Goal: Information Seeking & Learning: Understand process/instructions

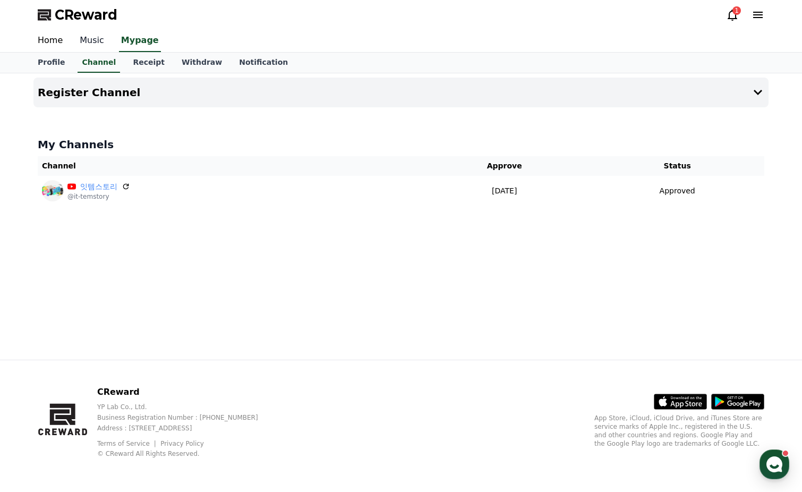
click at [79, 40] on link "Music" at bounding box center [91, 41] width 41 height 22
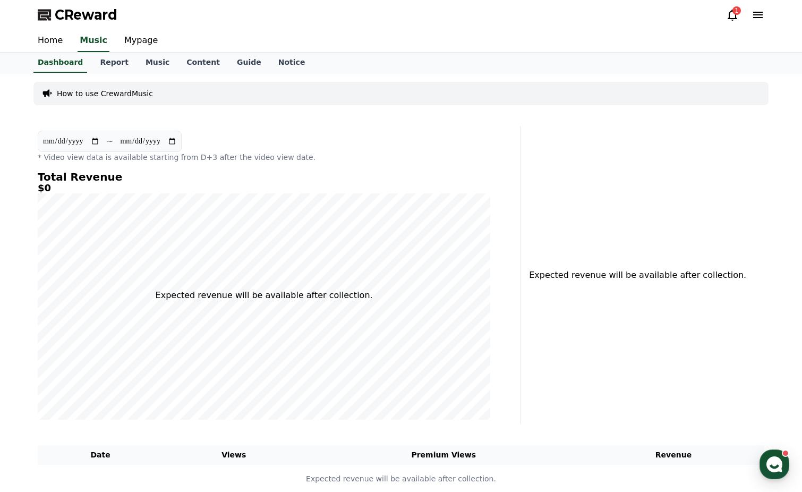
click at [135, 95] on p "How to use CrewardMusic" at bounding box center [105, 93] width 96 height 11
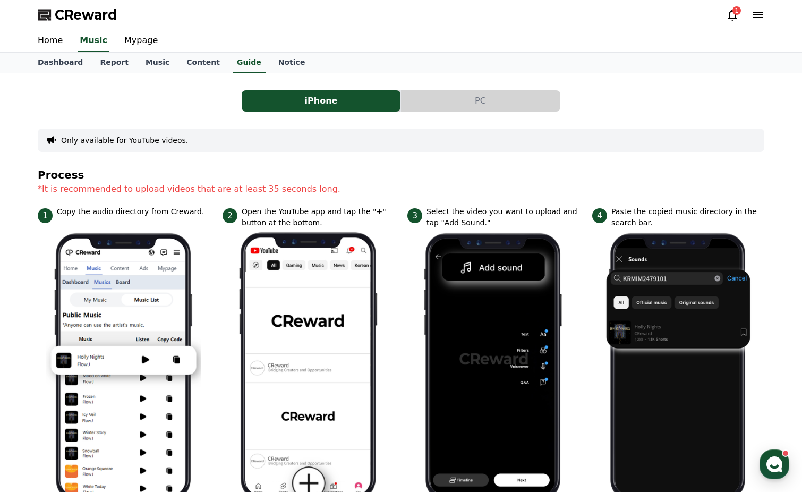
click at [433, 112] on div "iPhone PC Only available for YouTube videos. Process *It is recommended to uplo…" at bounding box center [401, 456] width 726 height 748
click at [443, 107] on button "PC" at bounding box center [480, 100] width 159 height 21
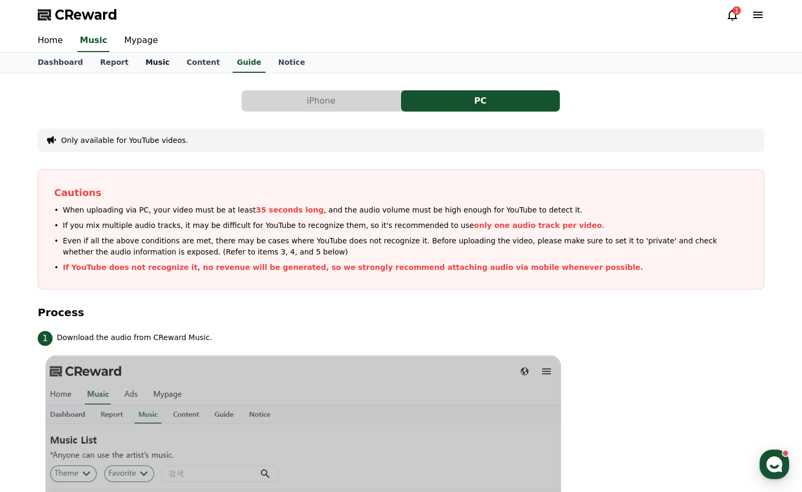
click at [140, 59] on link "Music" at bounding box center [157, 63] width 41 height 20
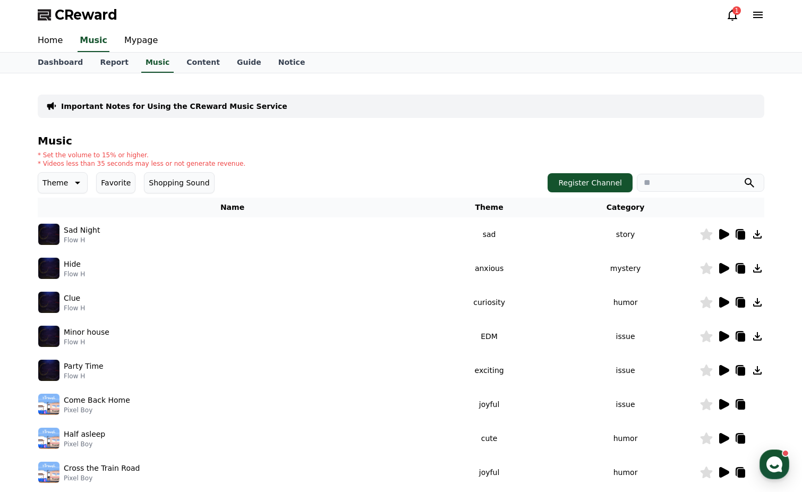
click at [168, 184] on button "Shopping Sound" at bounding box center [179, 182] width 70 height 21
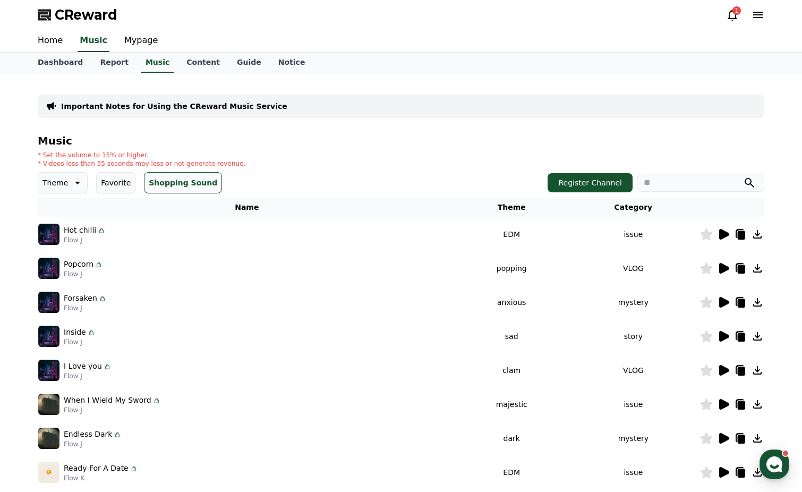
click at [725, 233] on icon at bounding box center [724, 234] width 10 height 11
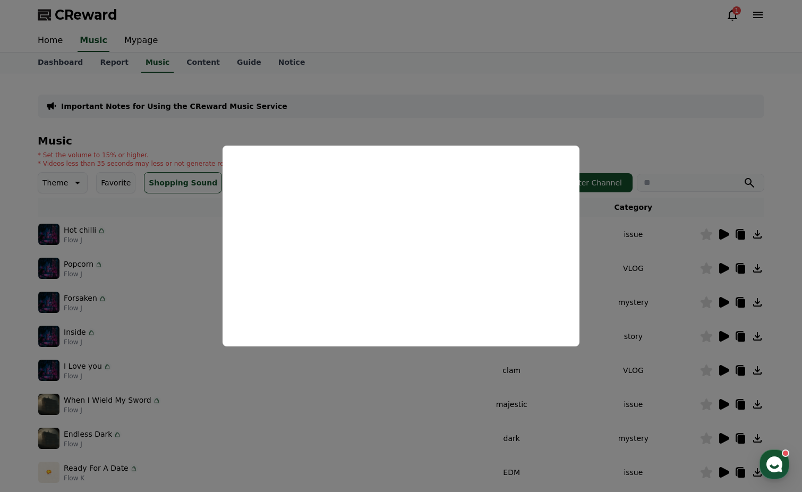
click at [708, 162] on button "close modal" at bounding box center [401, 246] width 802 height 492
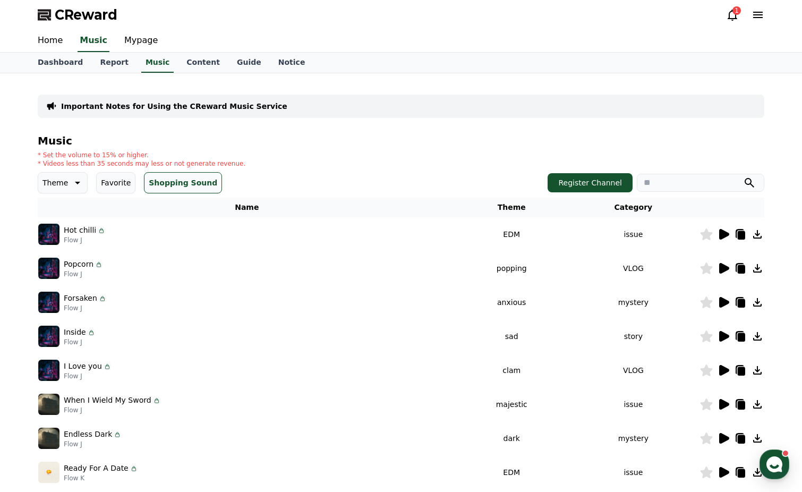
click at [725, 271] on icon at bounding box center [724, 268] width 10 height 11
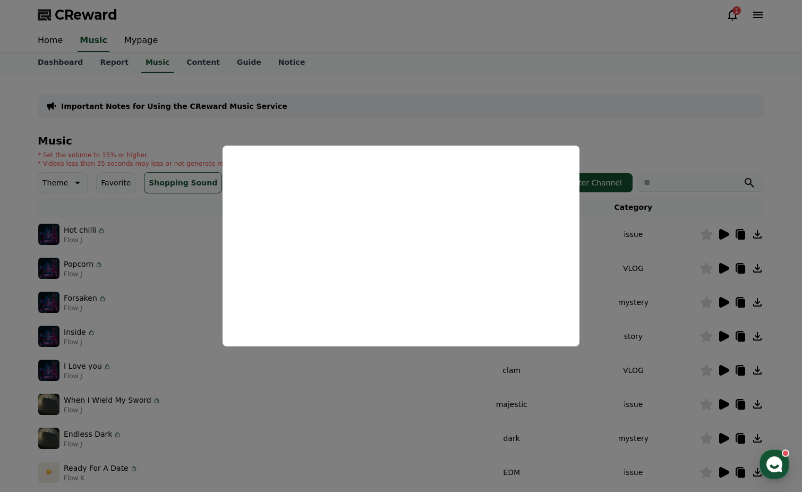
click at [723, 227] on button "close modal" at bounding box center [401, 246] width 802 height 492
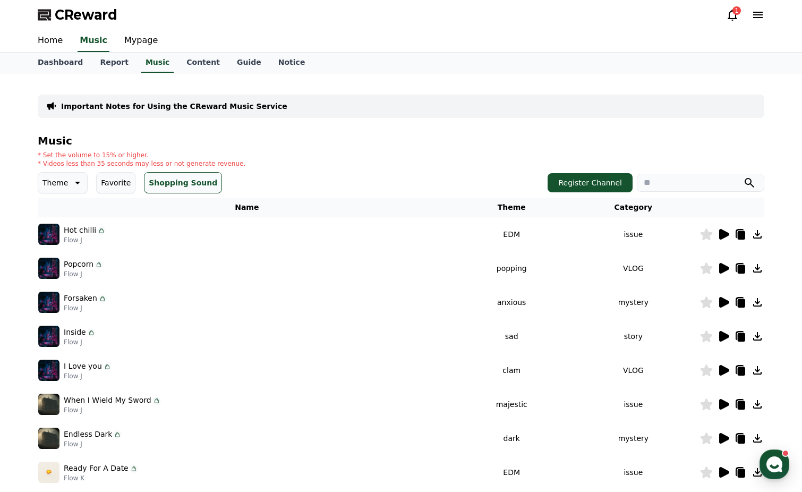
click at [723, 232] on icon at bounding box center [724, 234] width 10 height 11
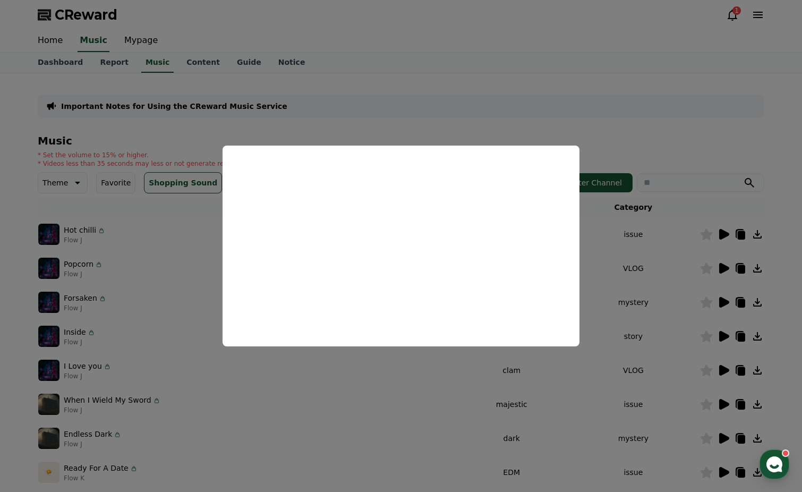
scroll to position [3, 0]
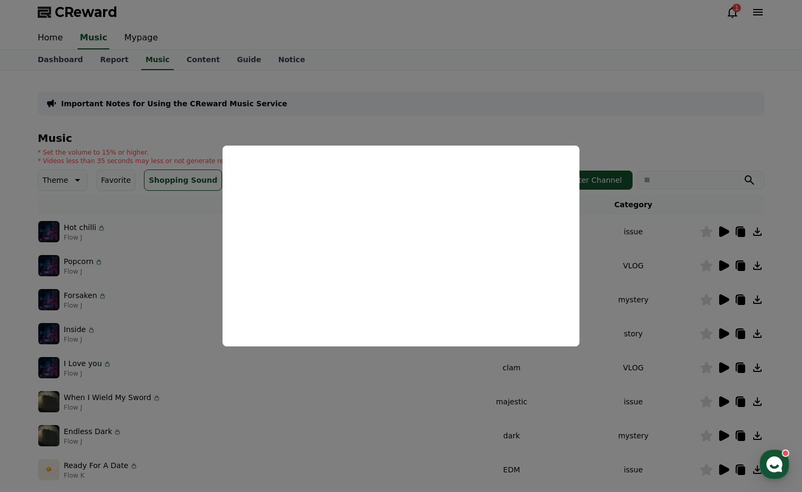
click at [664, 141] on button "close modal" at bounding box center [401, 246] width 802 height 492
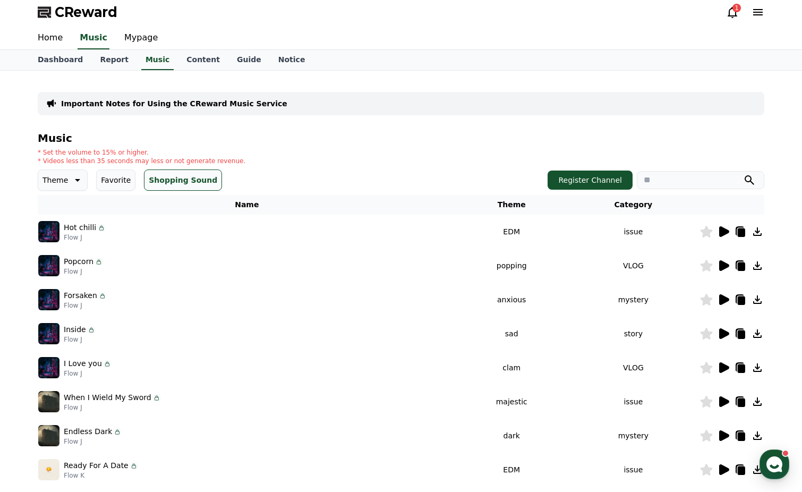
scroll to position [6, 0]
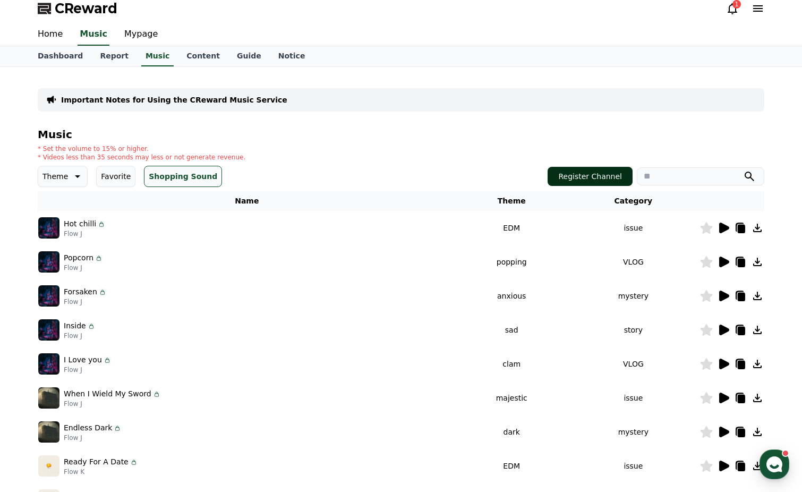
click at [583, 181] on button "Register Channel" at bounding box center [589, 176] width 85 height 19
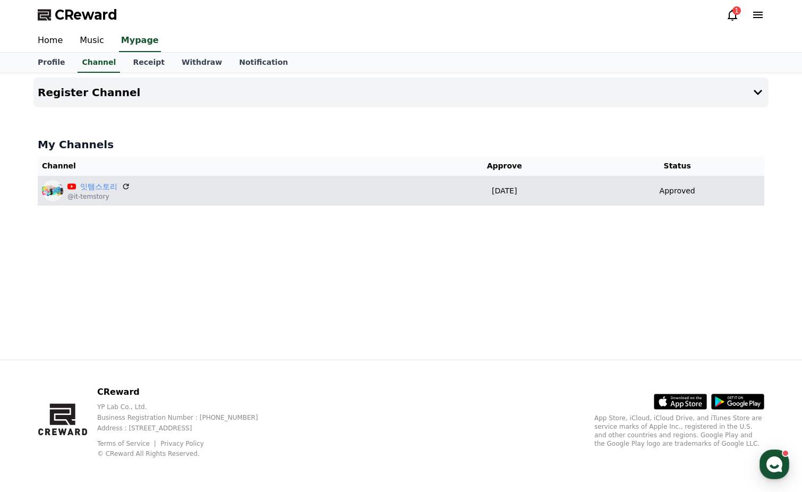
click at [283, 200] on div "잇템스토리 @it-temstory" at bounding box center [228, 190] width 372 height 21
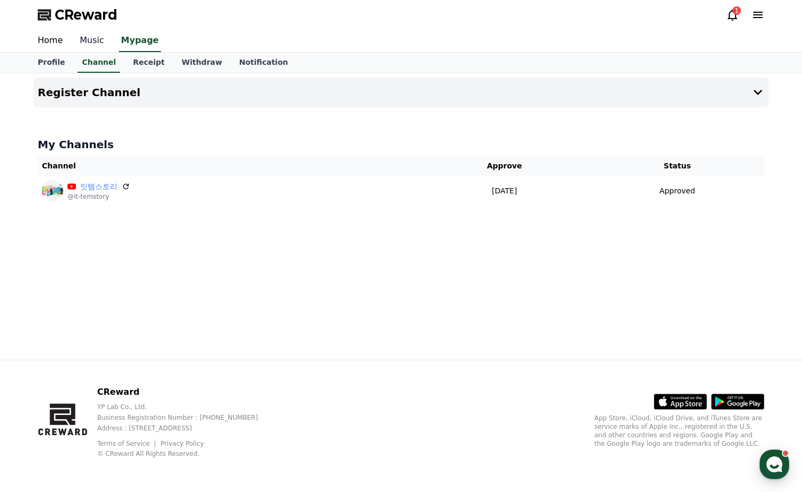
click at [90, 45] on link "Music" at bounding box center [91, 41] width 41 height 22
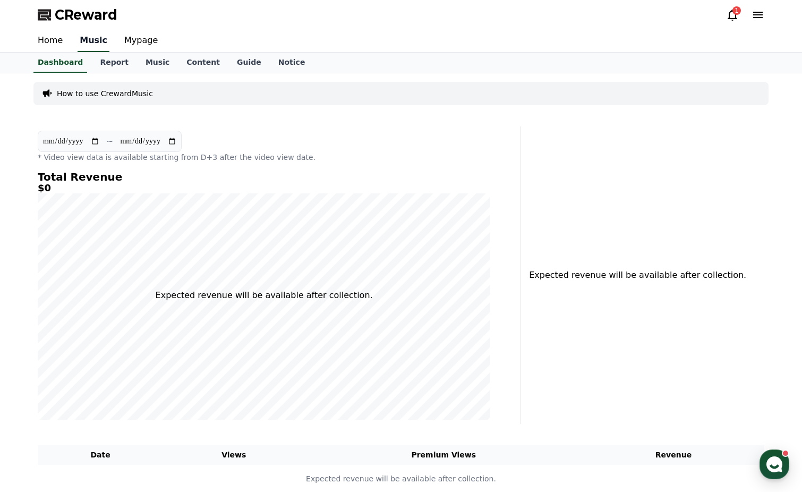
click at [97, 42] on link "Music" at bounding box center [94, 41] width 32 height 22
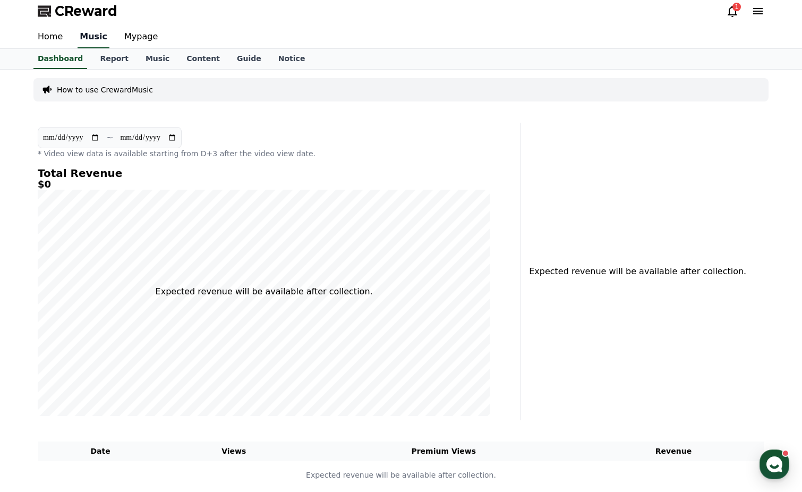
scroll to position [2, 0]
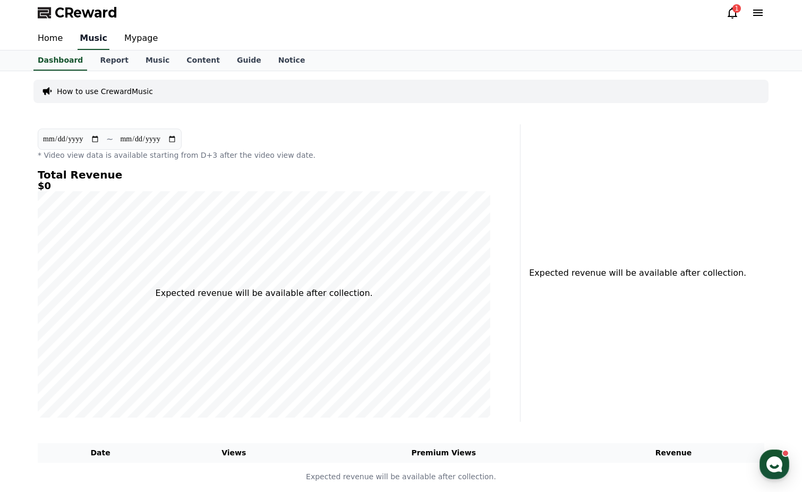
click at [97, 42] on link "Music" at bounding box center [94, 39] width 32 height 22
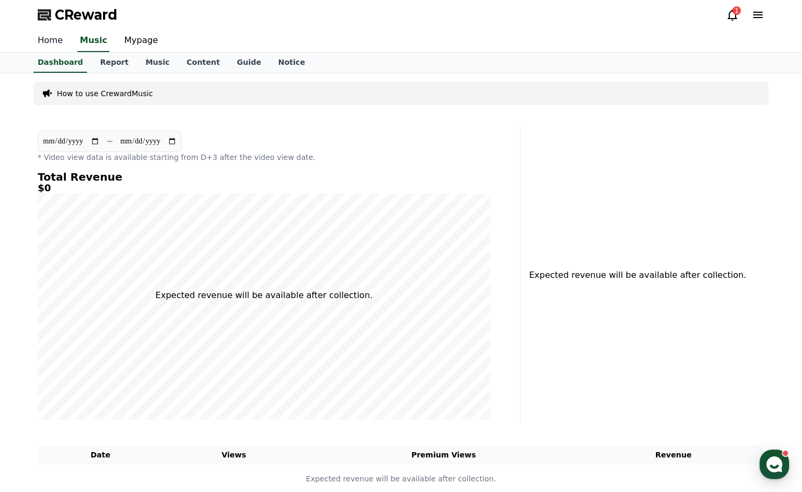
click at [63, 42] on link "Home" at bounding box center [50, 41] width 42 height 22
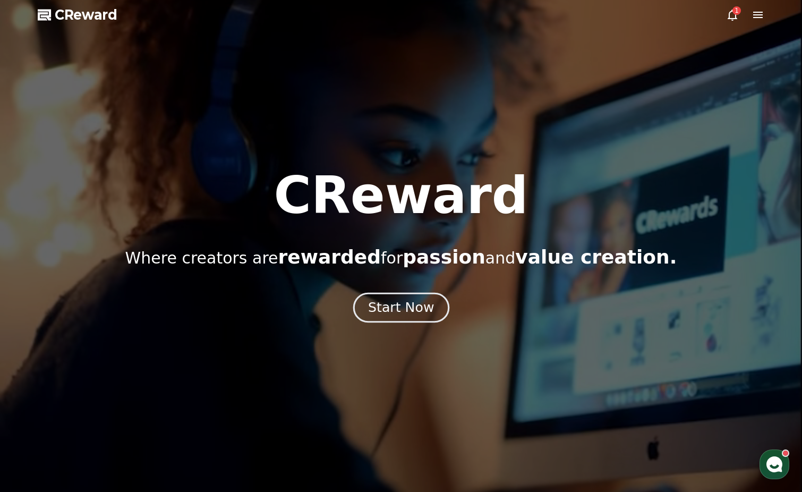
click at [409, 313] on div "Start Now" at bounding box center [401, 307] width 66 height 18
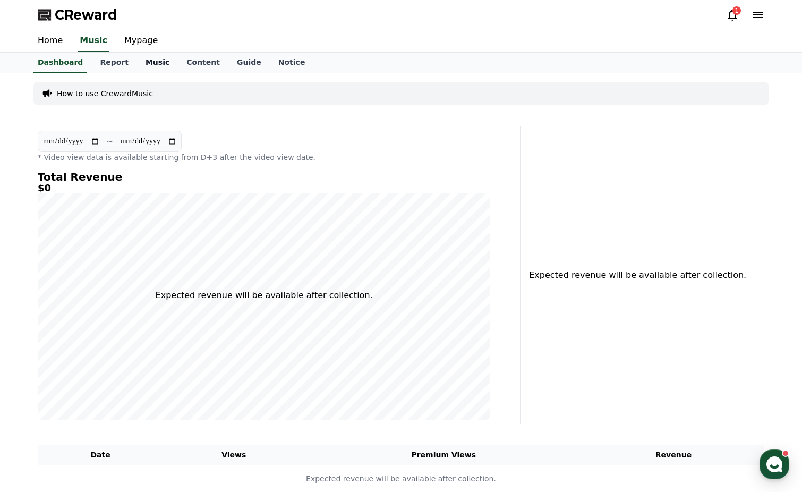
click at [141, 58] on link "Music" at bounding box center [157, 63] width 41 height 20
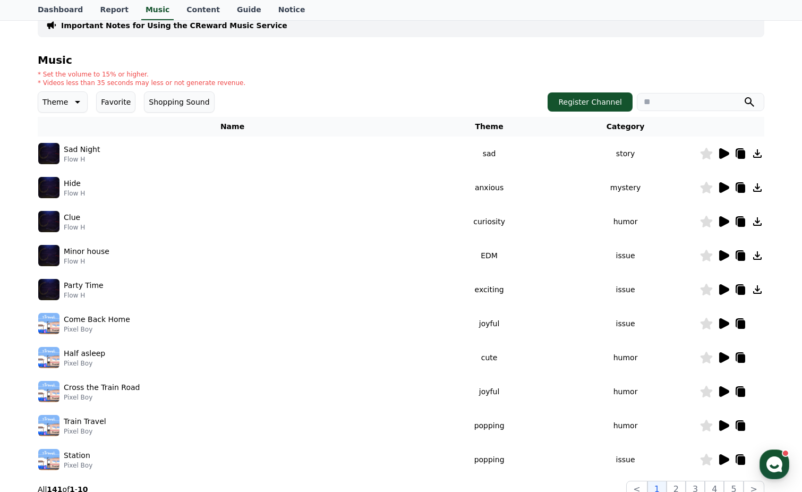
scroll to position [78, 0]
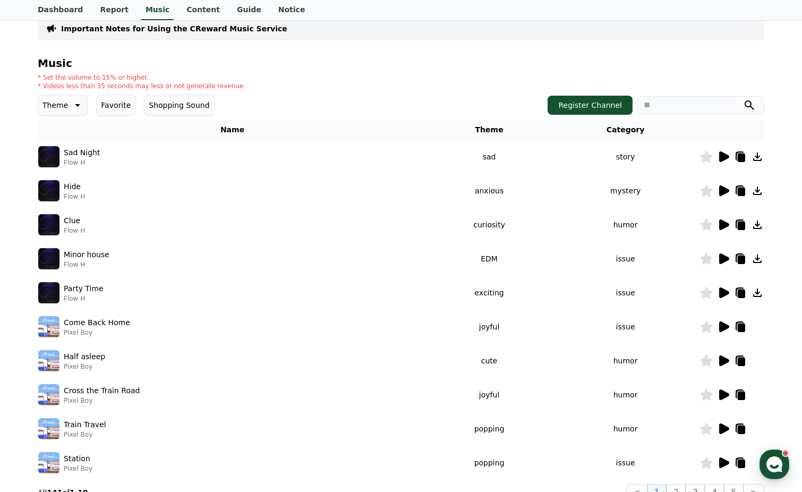
click at [108, 85] on p "* Videos less than 35 seconds may less or not generate revenue." at bounding box center [142, 86] width 208 height 8
click at [118, 112] on button "Favorite" at bounding box center [115, 104] width 39 height 21
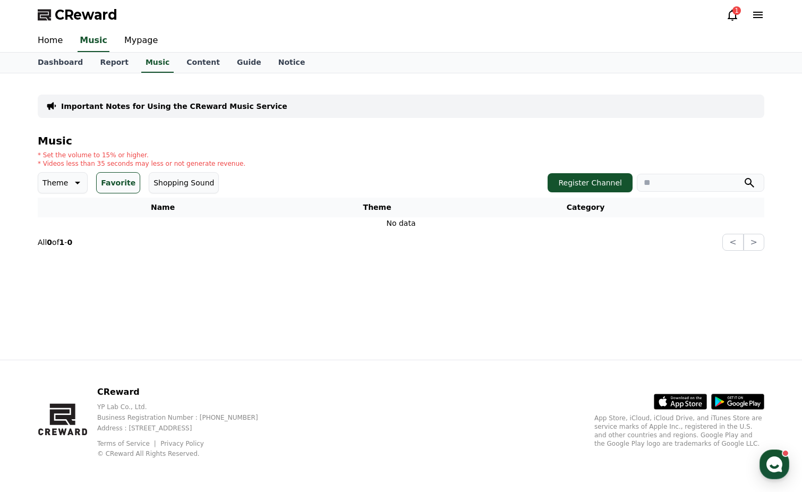
click at [186, 184] on button "Shopping Sound" at bounding box center [184, 182] width 70 height 21
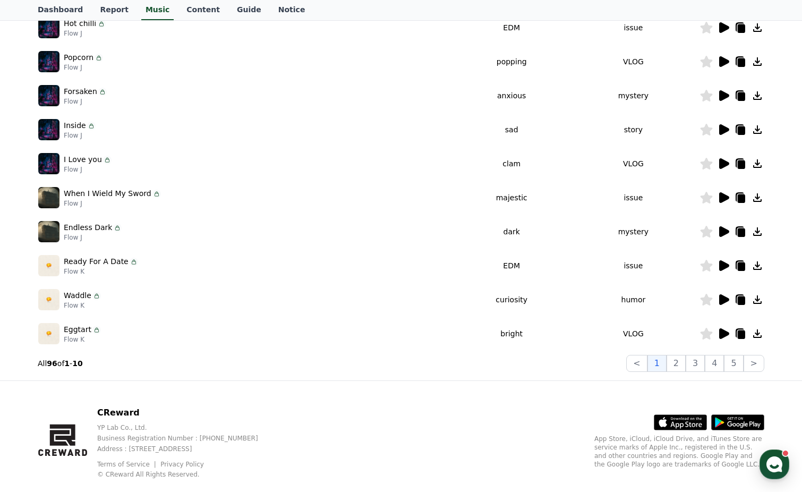
scroll to position [227, 0]
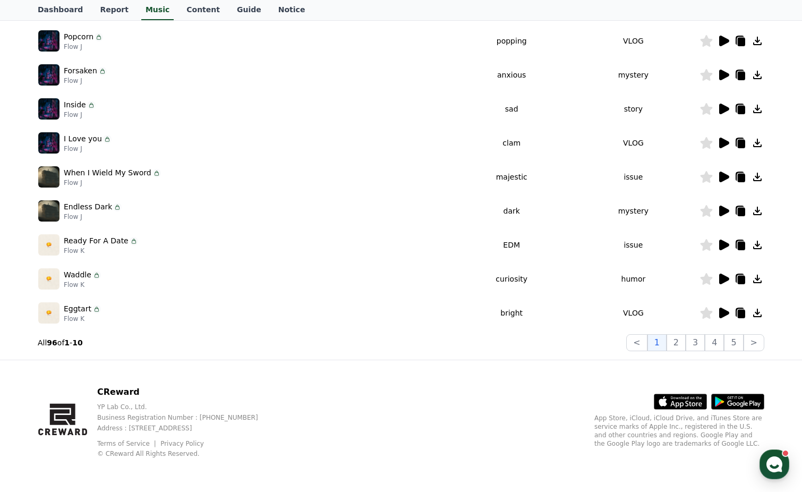
click at [718, 311] on icon at bounding box center [723, 312] width 13 height 13
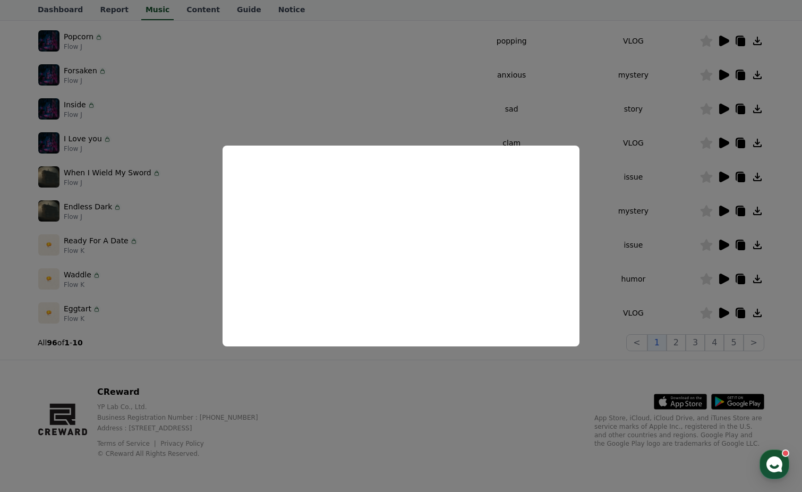
click at [677, 342] on button "close modal" at bounding box center [401, 246] width 802 height 492
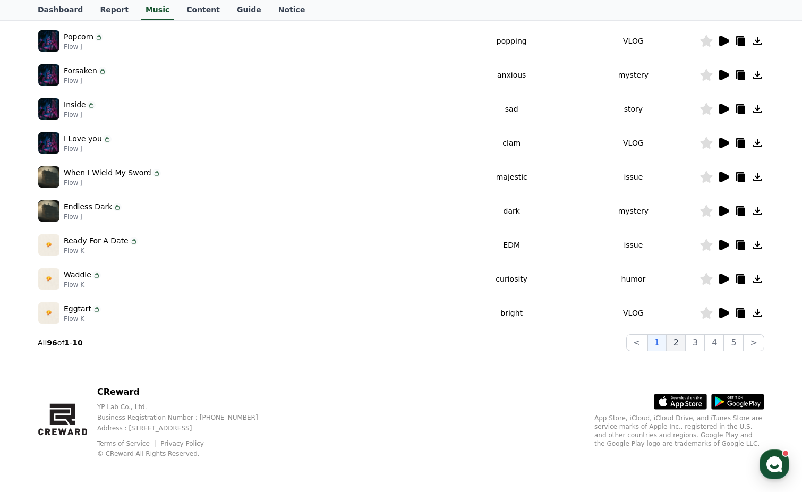
click at [678, 344] on button "2" at bounding box center [675, 342] width 19 height 17
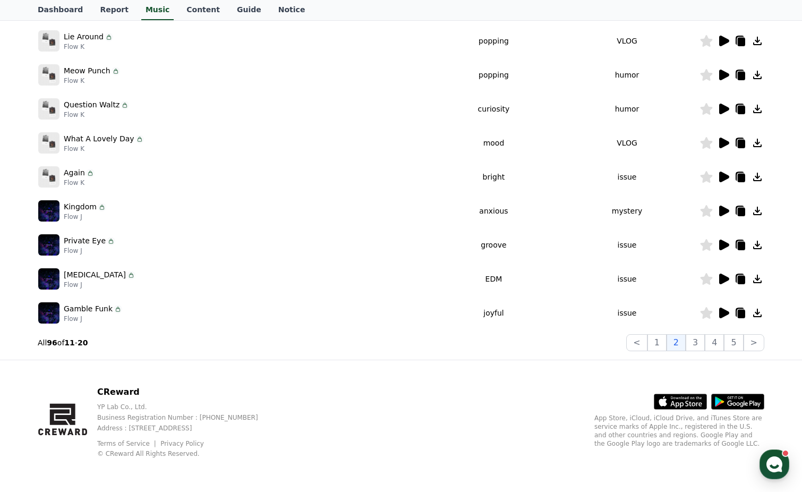
click at [721, 313] on icon at bounding box center [724, 312] width 10 height 11
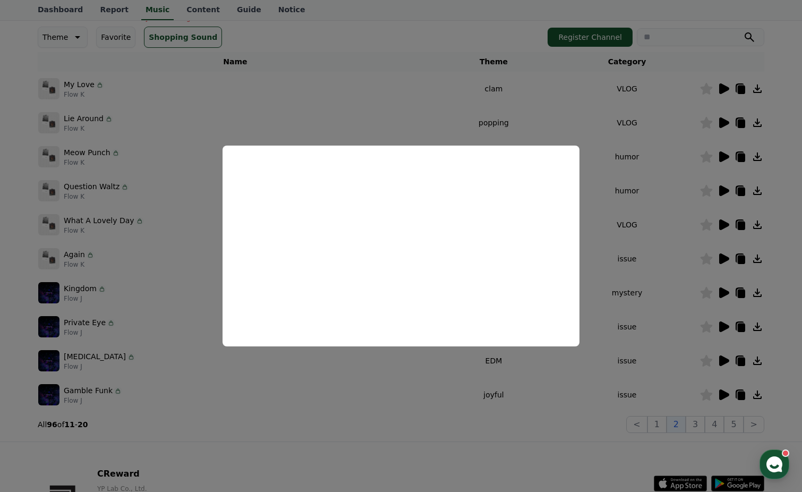
scroll to position [158, 0]
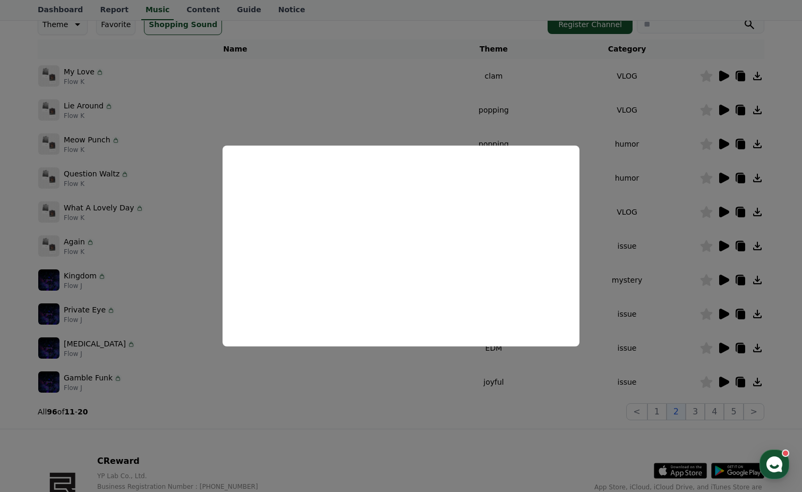
click at [522, 430] on button "close modal" at bounding box center [401, 246] width 802 height 492
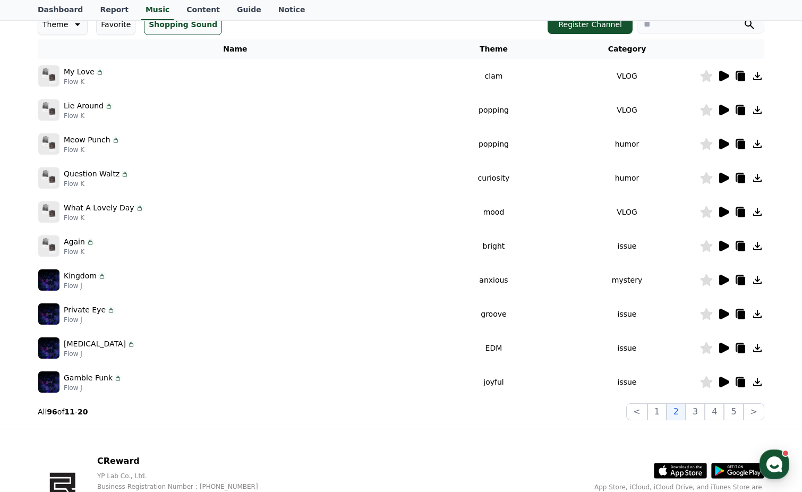
click at [726, 247] on icon at bounding box center [724, 245] width 10 height 11
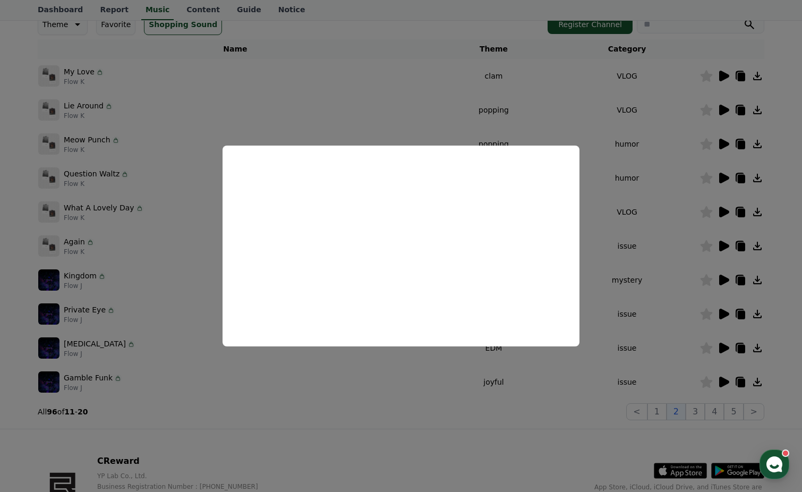
click at [592, 401] on button "close modal" at bounding box center [401, 246] width 802 height 492
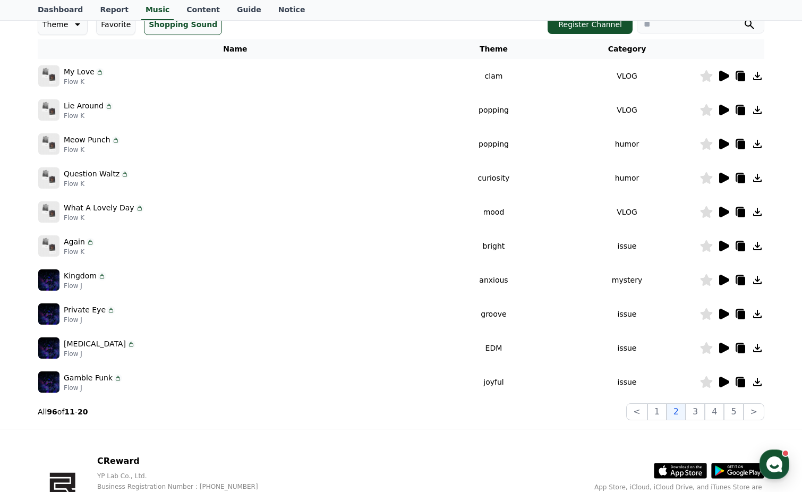
click at [726, 141] on icon at bounding box center [723, 143] width 13 height 13
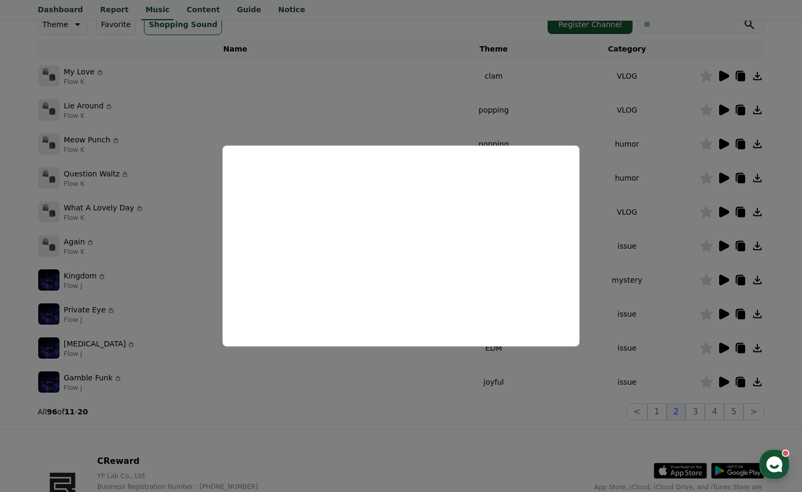
click at [696, 415] on button "close modal" at bounding box center [401, 246] width 802 height 492
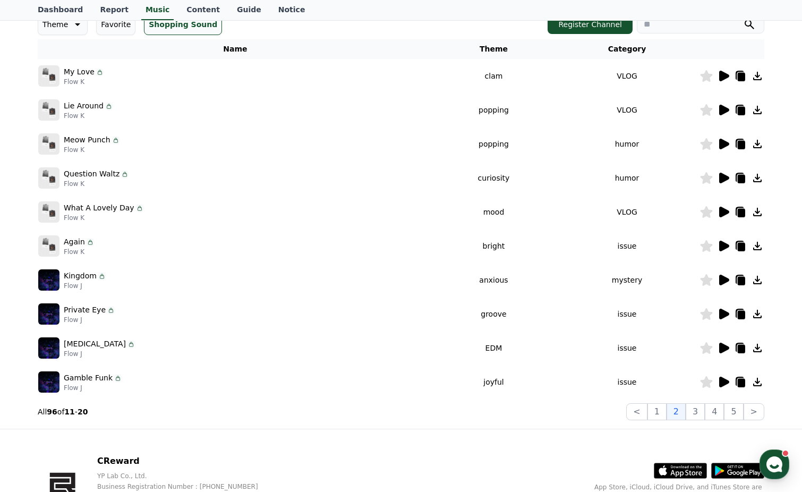
click at [696, 415] on button "3" at bounding box center [694, 411] width 19 height 17
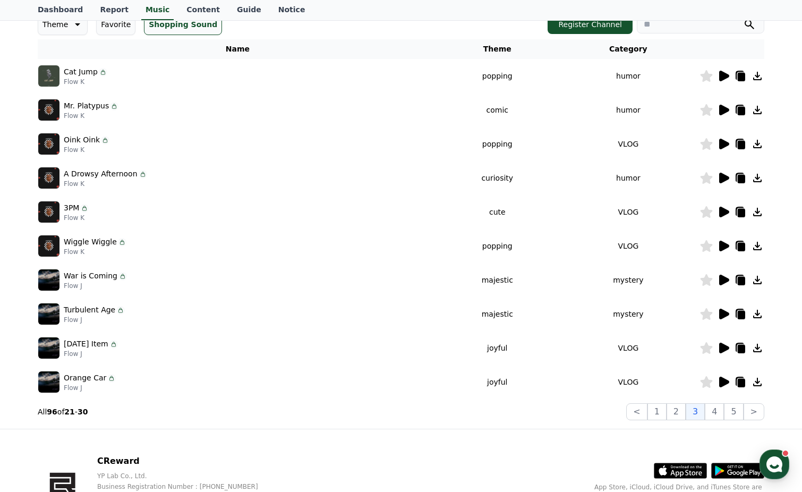
click at [722, 349] on icon at bounding box center [724, 347] width 10 height 11
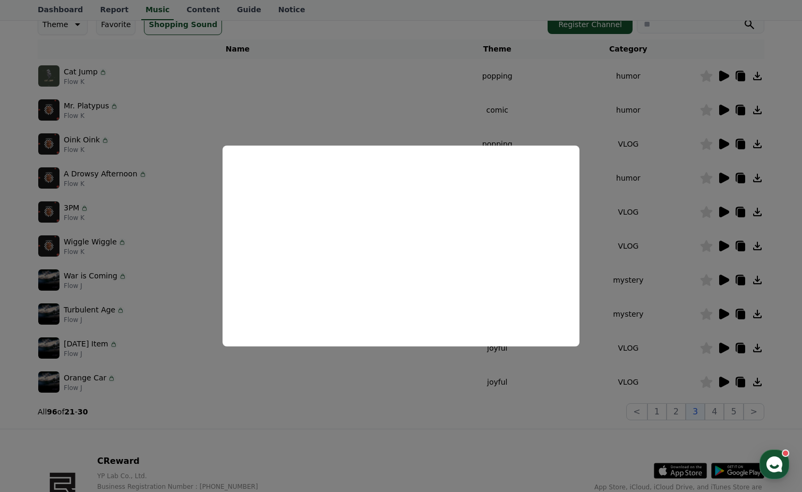
drag, startPoint x: 586, startPoint y: 403, endPoint x: 580, endPoint y: 255, distance: 148.2
click at [586, 402] on button "close modal" at bounding box center [401, 246] width 802 height 492
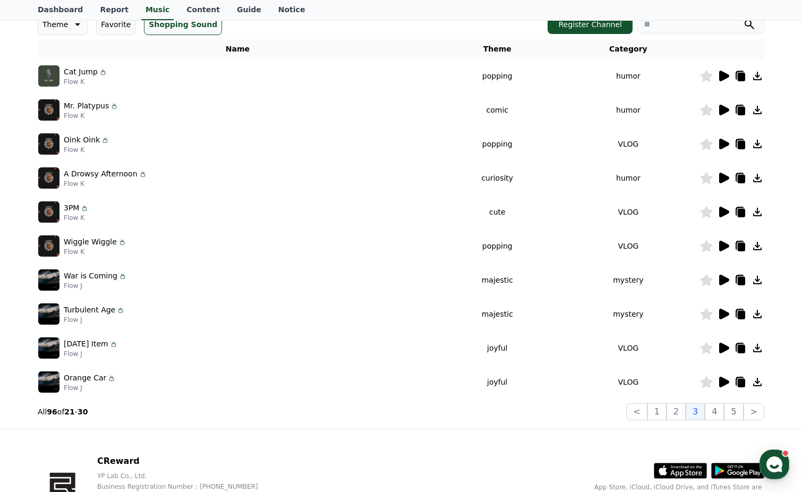
click at [726, 110] on icon at bounding box center [724, 110] width 10 height 11
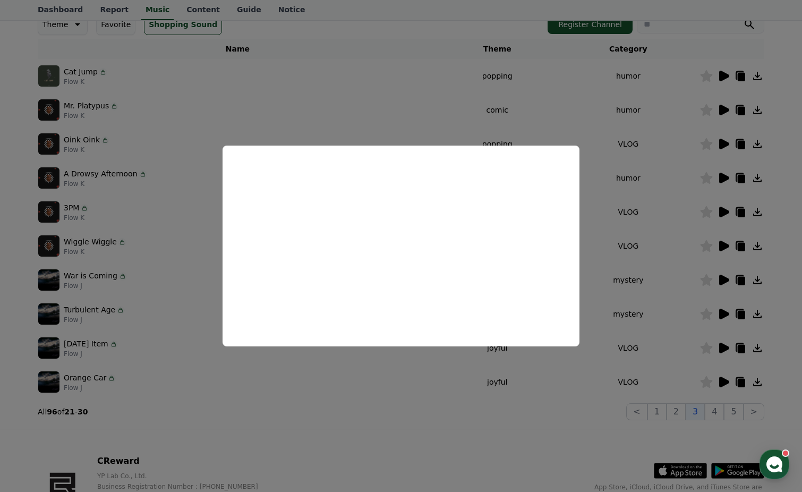
click at [591, 113] on button "close modal" at bounding box center [401, 246] width 802 height 492
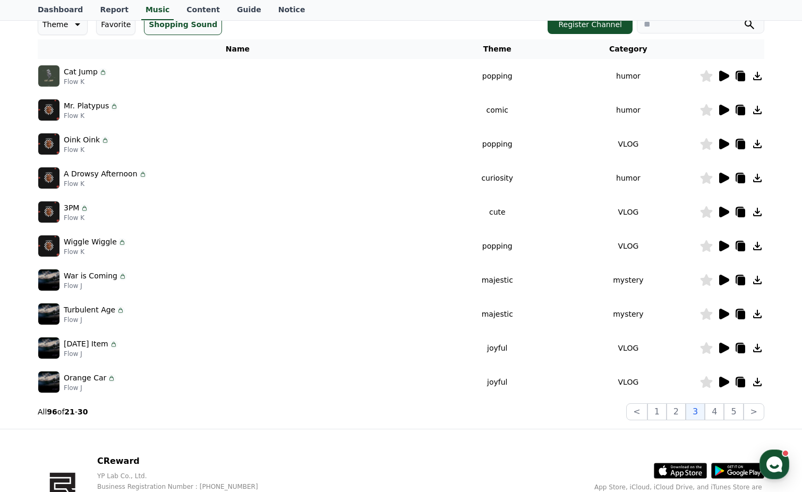
click at [725, 210] on icon at bounding box center [724, 212] width 10 height 11
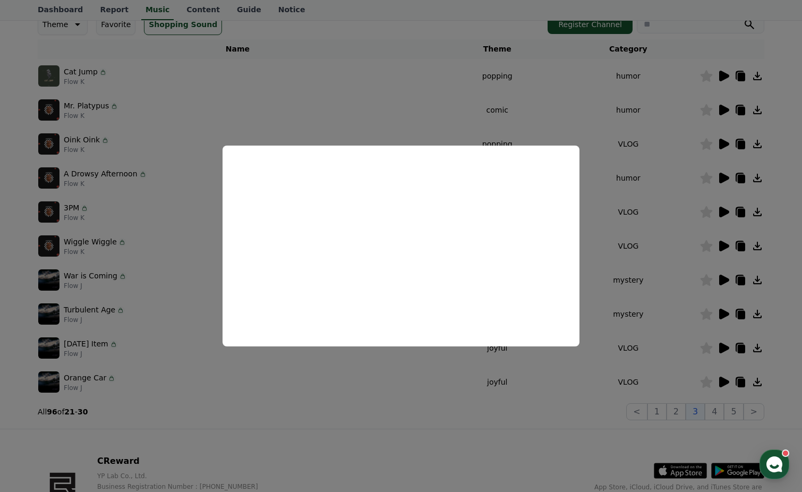
click at [711, 412] on button "close modal" at bounding box center [401, 246] width 802 height 492
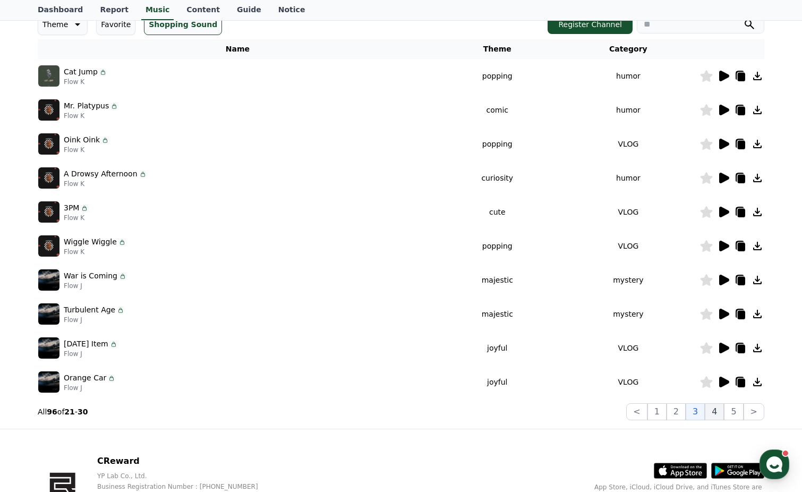
click at [714, 412] on button "4" at bounding box center [713, 411] width 19 height 17
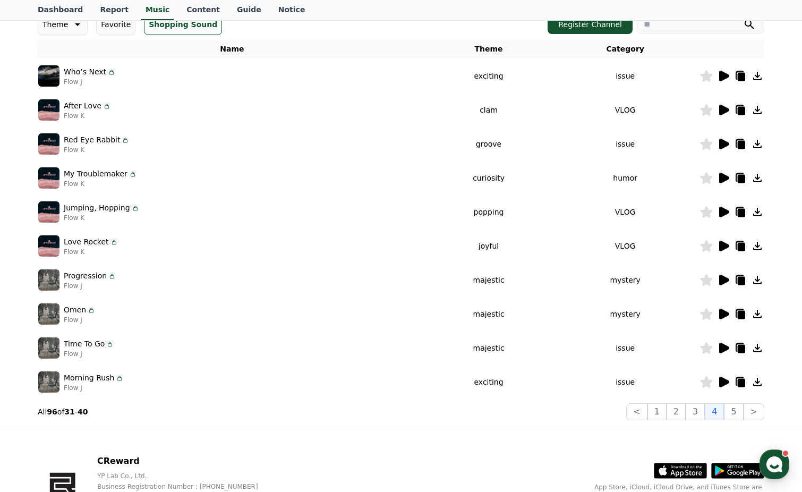
click at [722, 380] on icon at bounding box center [724, 381] width 10 height 11
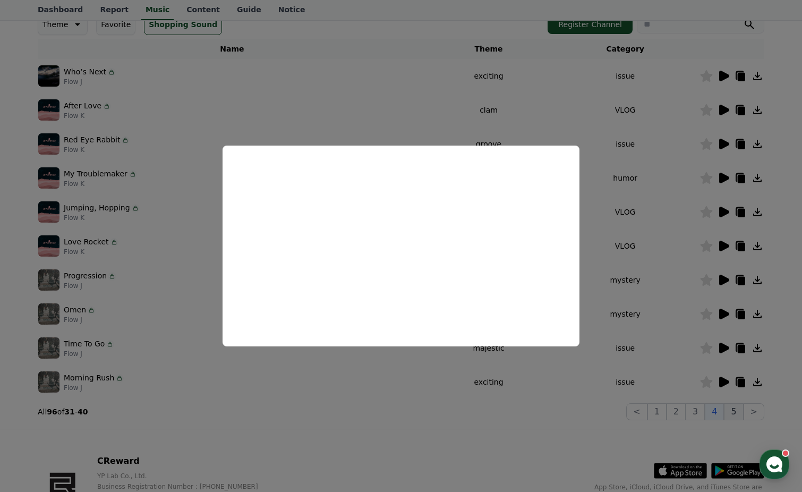
click at [727, 409] on button "close modal" at bounding box center [401, 246] width 802 height 492
click at [731, 409] on button "5" at bounding box center [733, 411] width 19 height 17
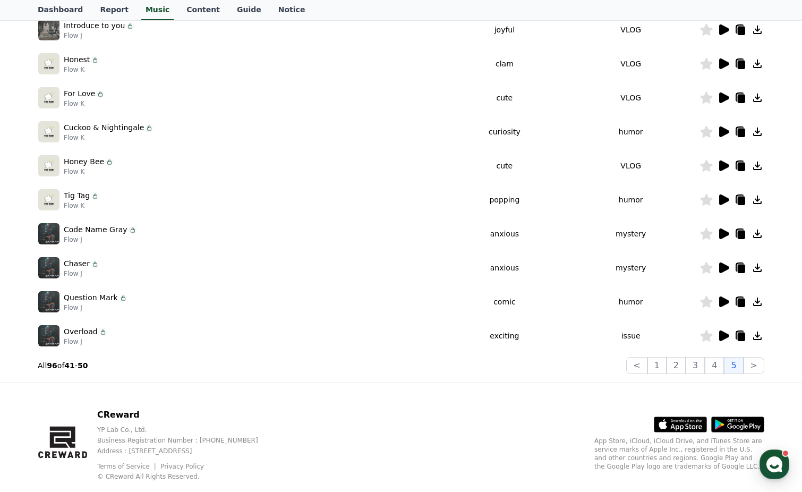
scroll to position [208, 0]
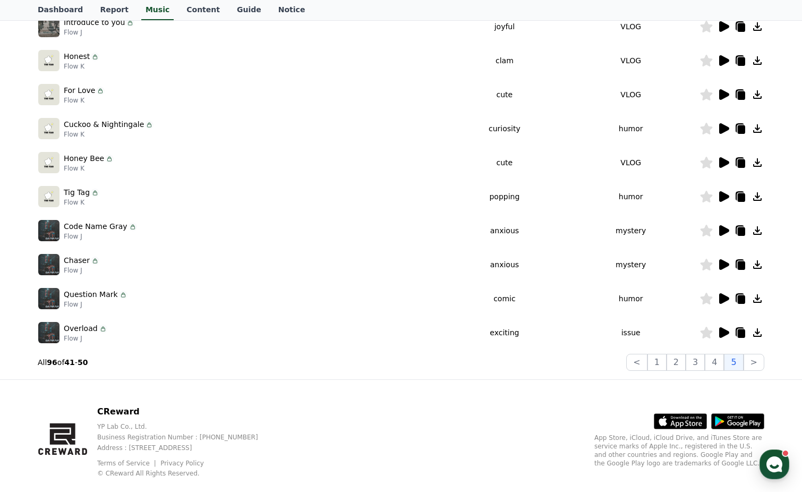
click at [724, 293] on icon at bounding box center [723, 298] width 13 height 13
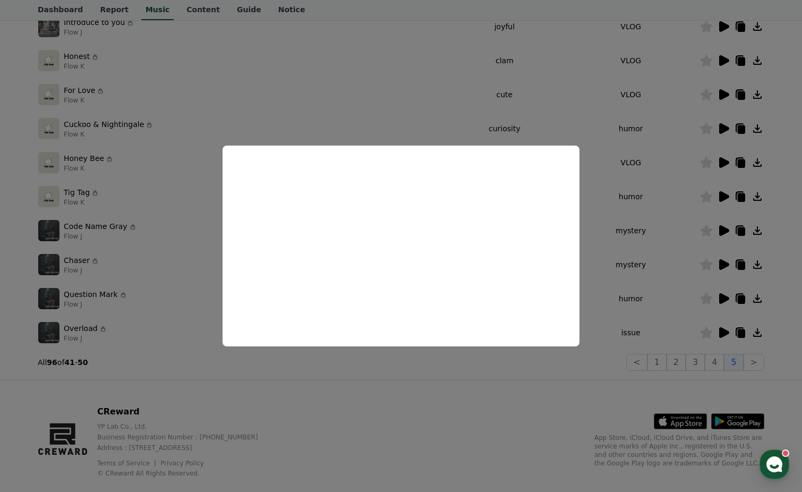
click at [759, 362] on button "close modal" at bounding box center [401, 246] width 802 height 492
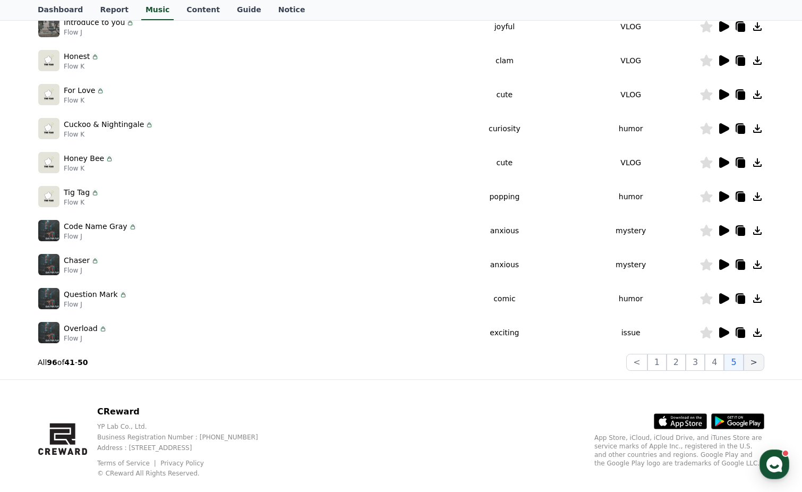
click at [758, 362] on button ">" at bounding box center [753, 362] width 21 height 17
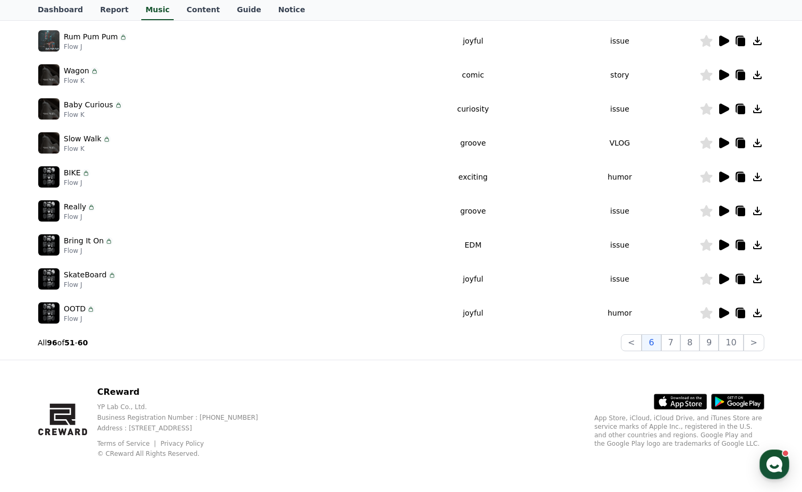
scroll to position [227, 0]
click at [724, 73] on icon at bounding box center [724, 75] width 10 height 11
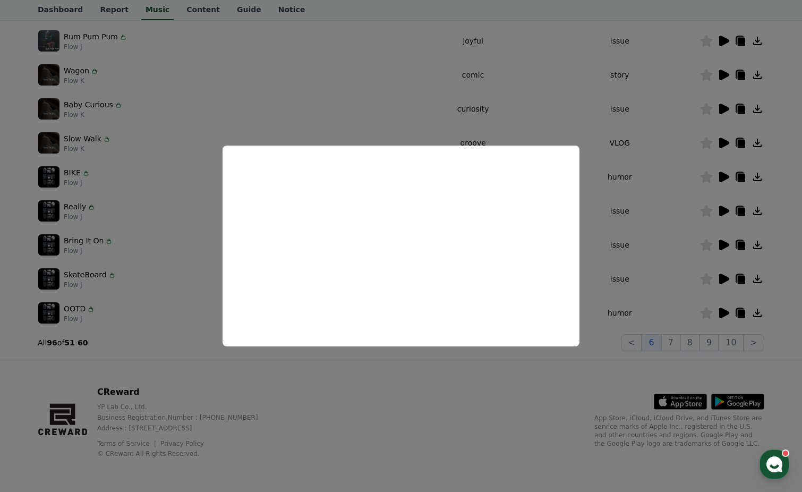
click at [721, 312] on button "close modal" at bounding box center [401, 246] width 802 height 492
click at [724, 312] on icon at bounding box center [724, 312] width 10 height 11
click at [678, 345] on button "close modal" at bounding box center [401, 246] width 802 height 492
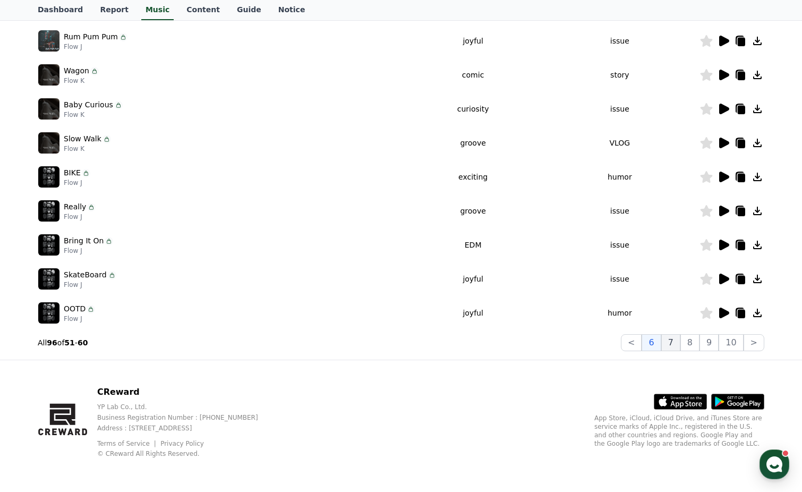
click at [678, 345] on button "7" at bounding box center [670, 342] width 19 height 17
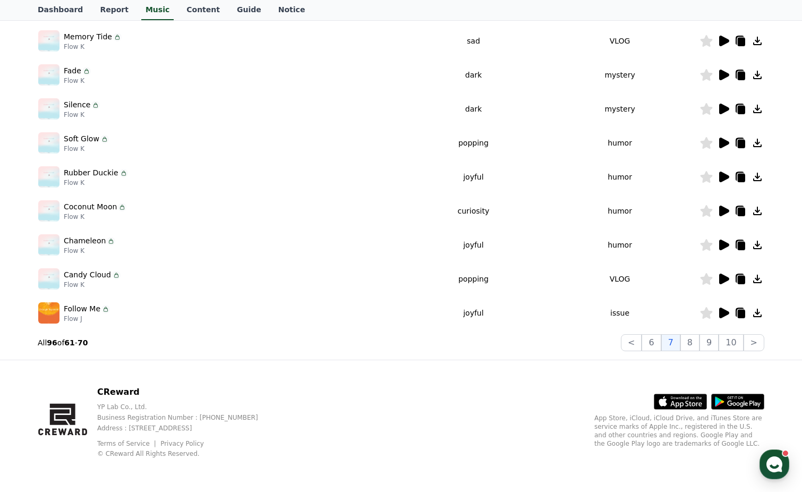
click at [724, 175] on icon at bounding box center [724, 176] width 10 height 11
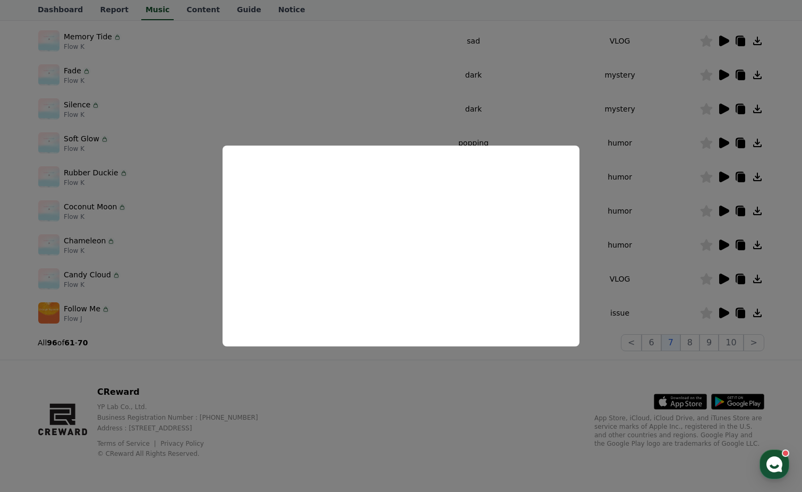
click at [597, 357] on button "close modal" at bounding box center [401, 246] width 802 height 492
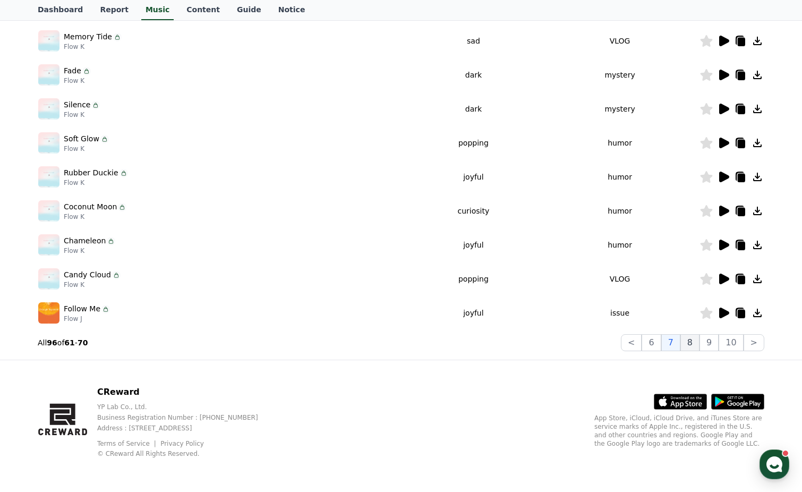
click at [697, 343] on button "8" at bounding box center [689, 342] width 19 height 17
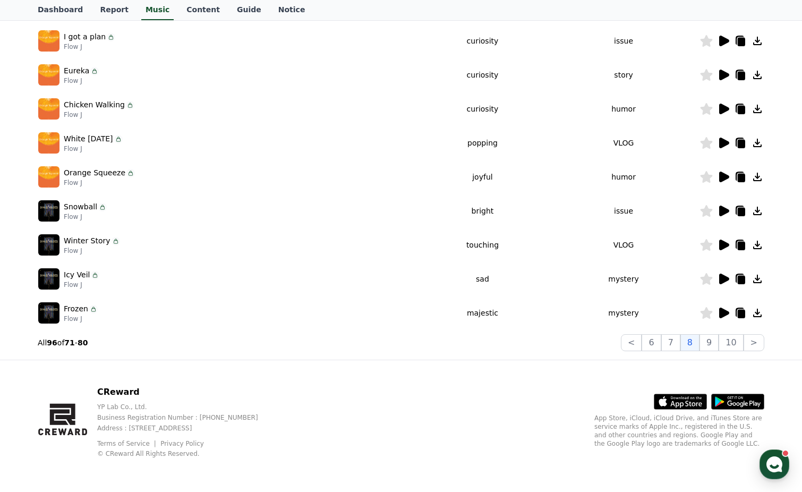
click at [718, 113] on icon at bounding box center [723, 108] width 13 height 13
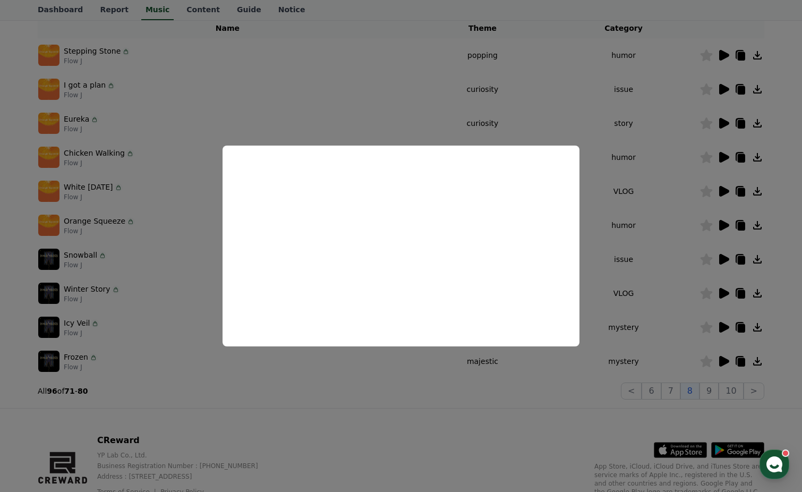
scroll to position [157, 0]
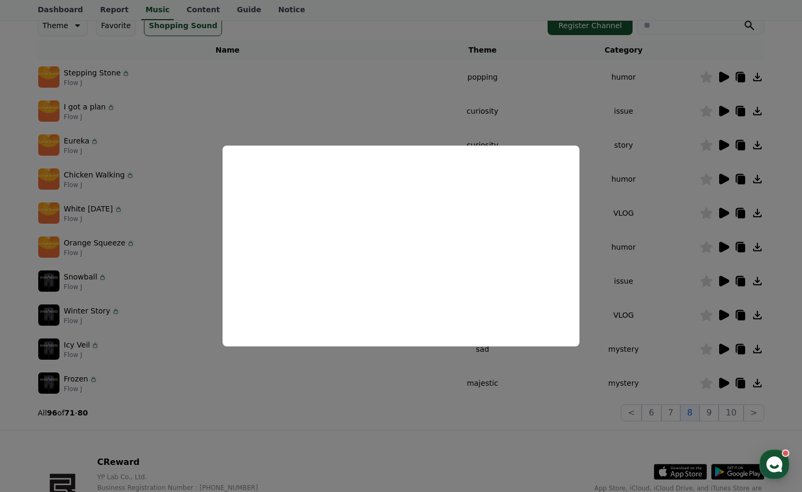
click at [722, 78] on button "close modal" at bounding box center [401, 246] width 802 height 492
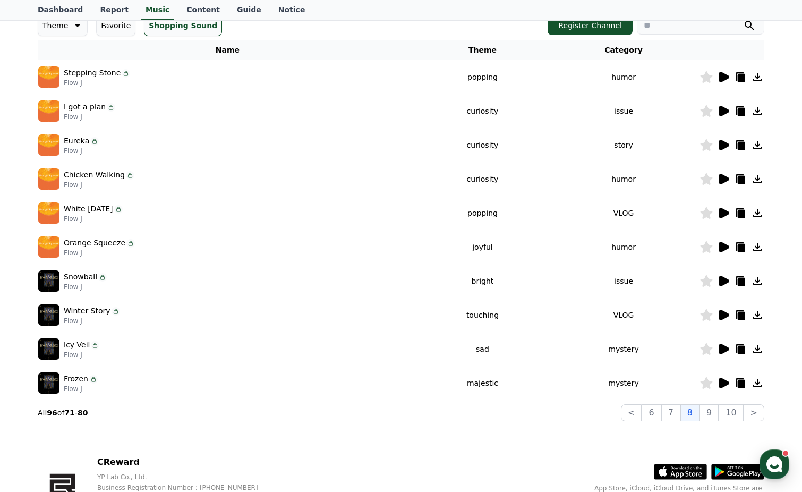
click at [718, 75] on icon at bounding box center [723, 77] width 13 height 13
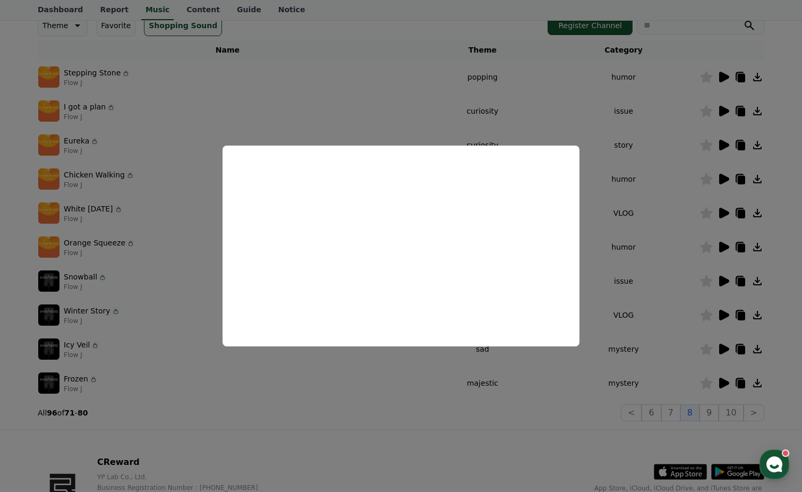
click at [717, 412] on button "close modal" at bounding box center [401, 246] width 802 height 492
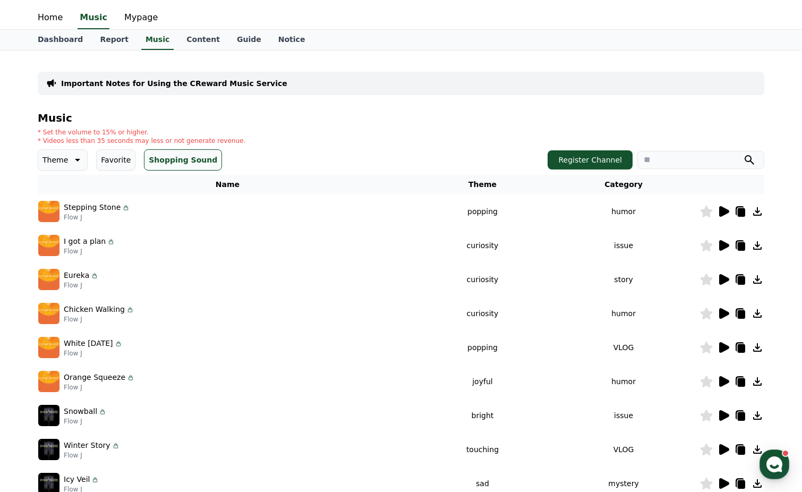
scroll to position [22, 0]
click at [75, 159] on icon at bounding box center [77, 160] width 5 height 3
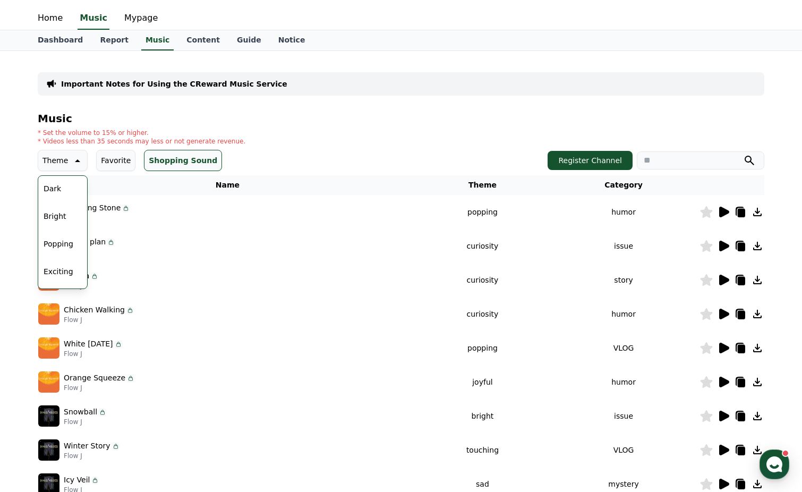
scroll to position [86, 0]
click at [61, 217] on button "Bright" at bounding box center [54, 212] width 31 height 23
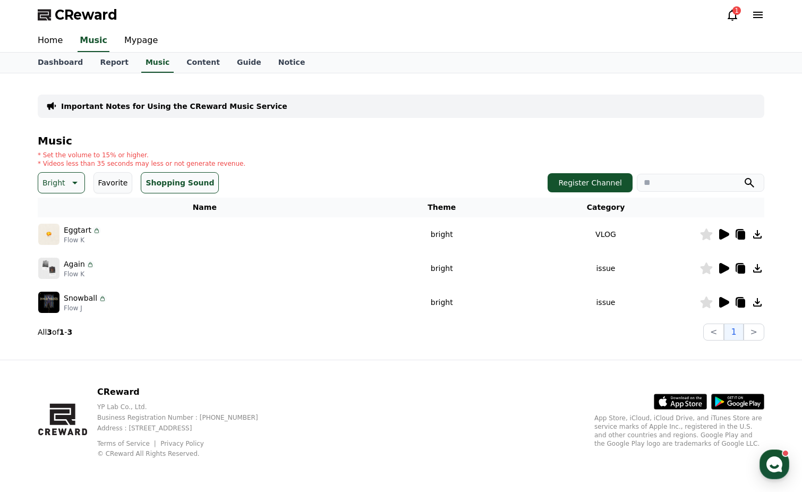
click at [720, 236] on icon at bounding box center [724, 234] width 10 height 11
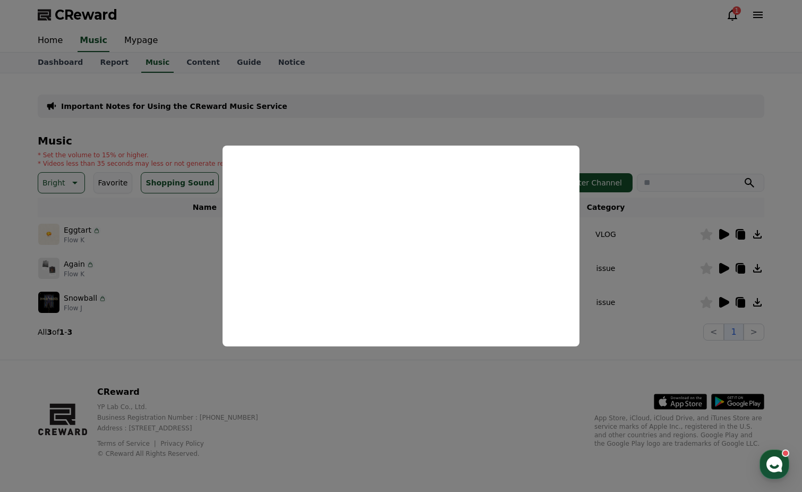
click at [724, 266] on button "close modal" at bounding box center [401, 246] width 802 height 492
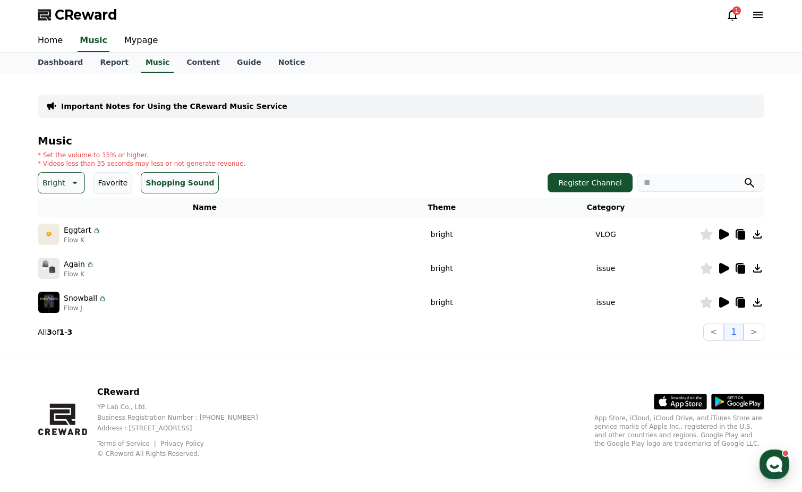
click at [719, 269] on icon at bounding box center [724, 268] width 10 height 11
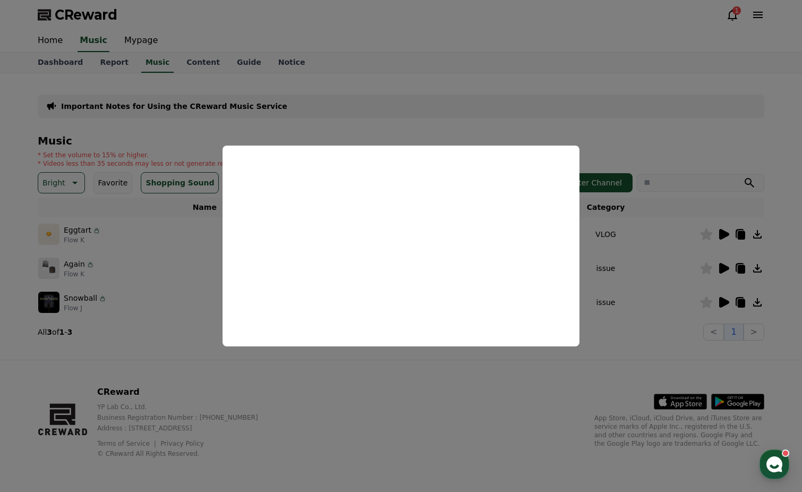
click at [721, 299] on button "close modal" at bounding box center [401, 246] width 802 height 492
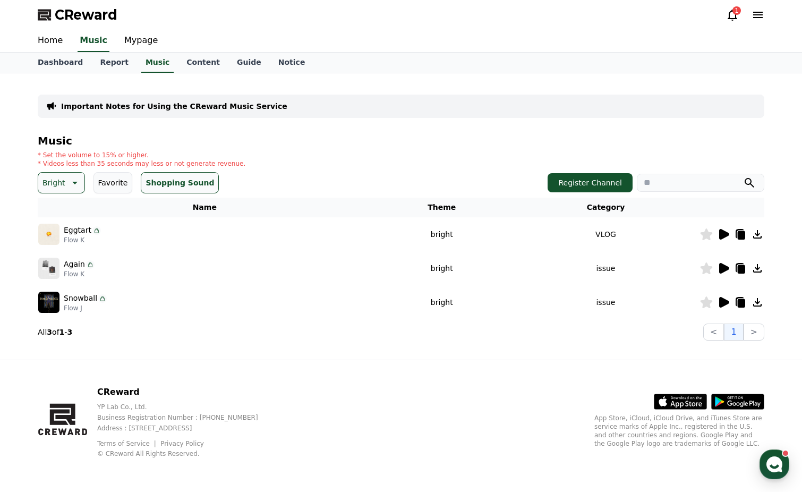
click at [722, 300] on icon at bounding box center [724, 302] width 10 height 11
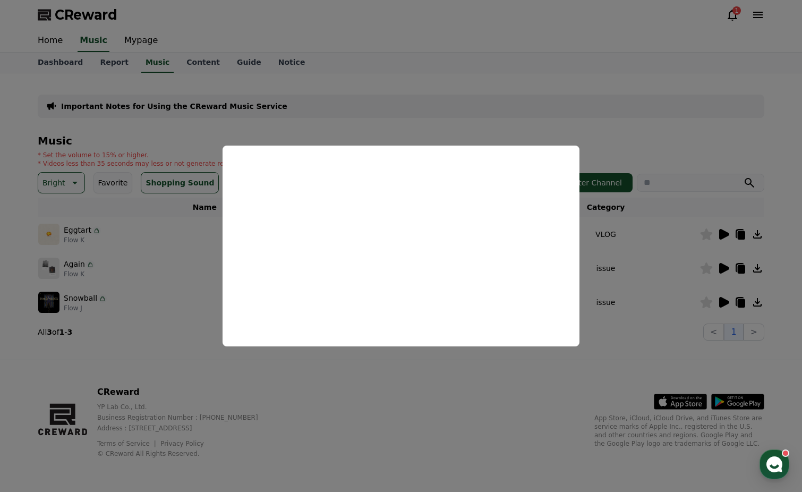
click at [77, 183] on button "close modal" at bounding box center [401, 246] width 802 height 492
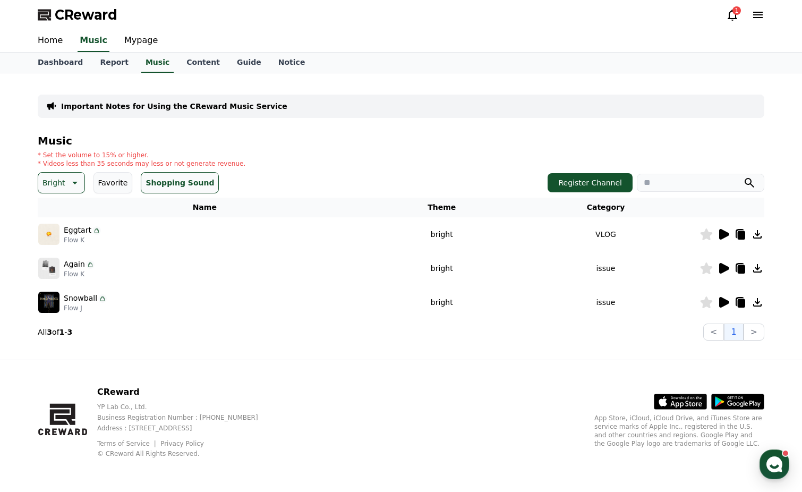
click at [76, 183] on icon at bounding box center [73, 182] width 13 height 13
click at [59, 294] on button "Comic" at bounding box center [55, 297] width 32 height 23
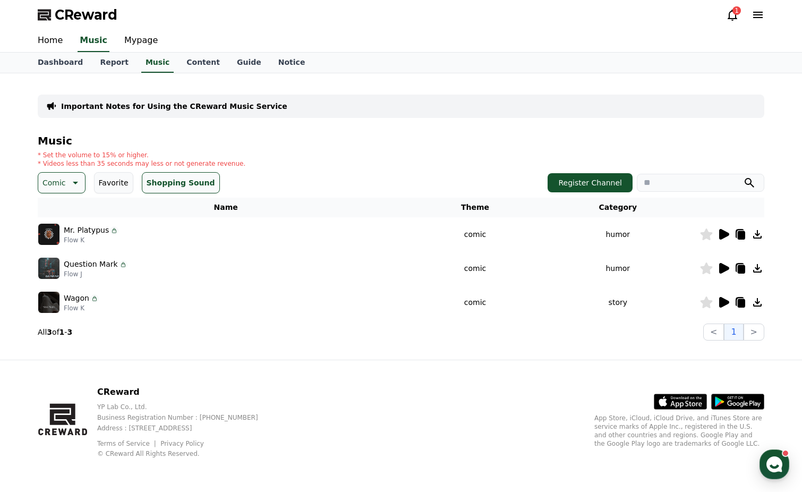
click at [723, 235] on icon at bounding box center [724, 234] width 10 height 11
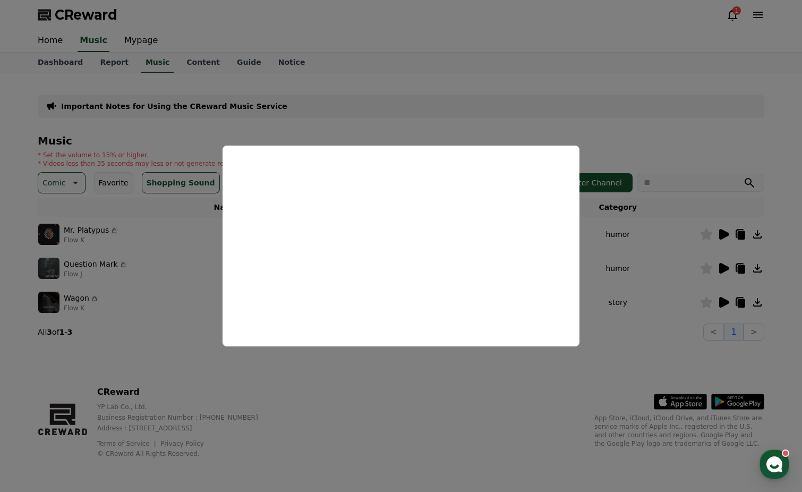
click at [727, 268] on button "close modal" at bounding box center [401, 246] width 802 height 492
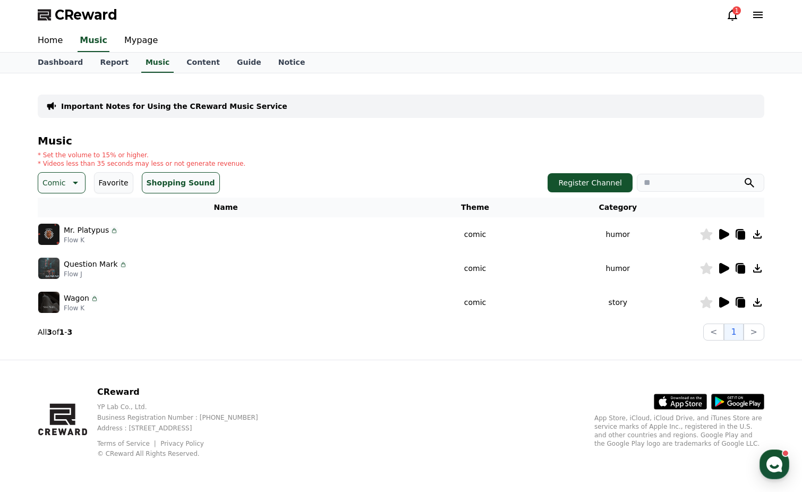
click at [723, 264] on icon at bounding box center [723, 268] width 13 height 13
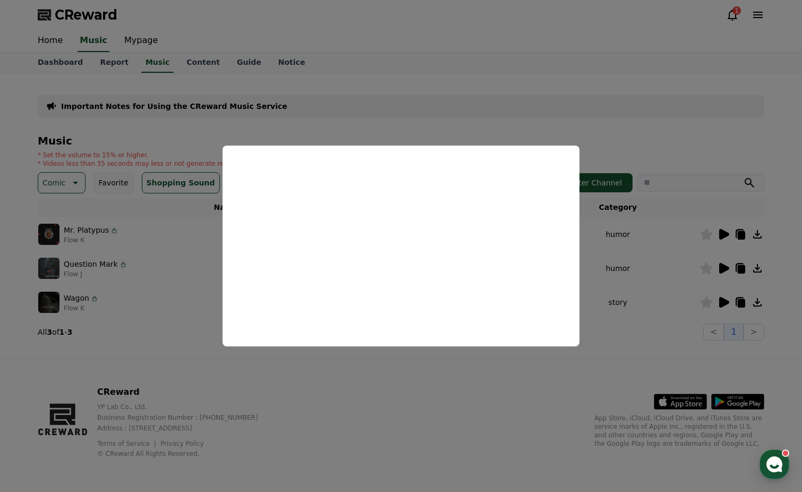
click at [724, 302] on button "close modal" at bounding box center [401, 246] width 802 height 492
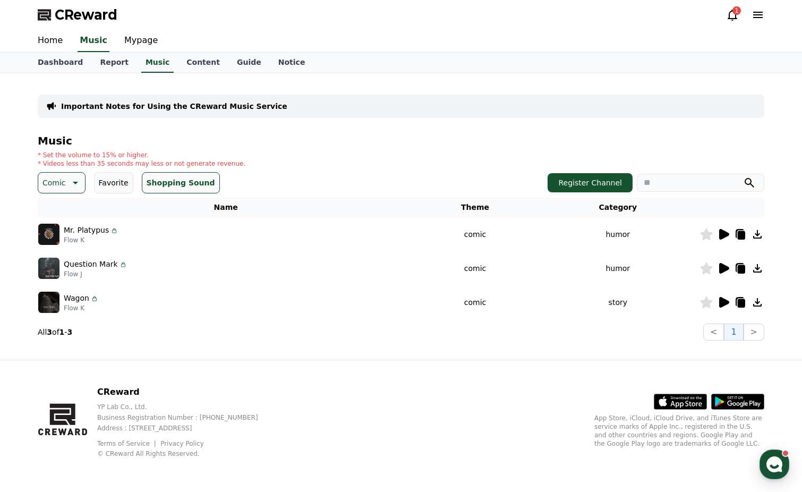
click at [723, 301] on icon at bounding box center [724, 302] width 10 height 11
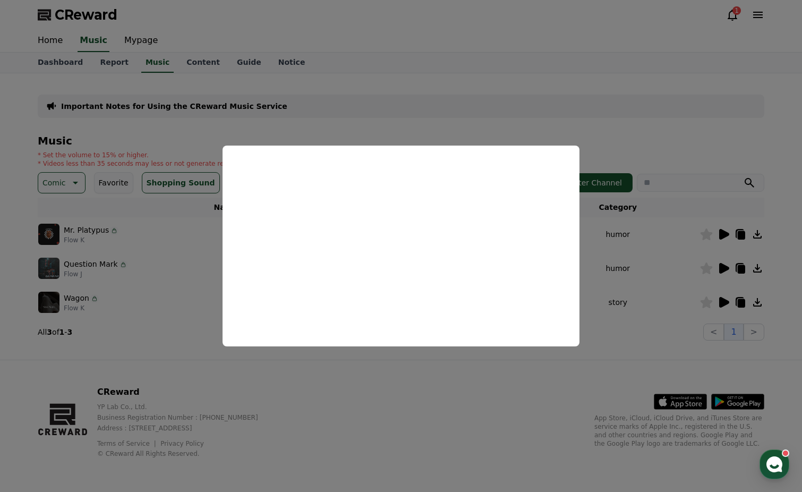
click at [149, 313] on button "close modal" at bounding box center [401, 246] width 802 height 492
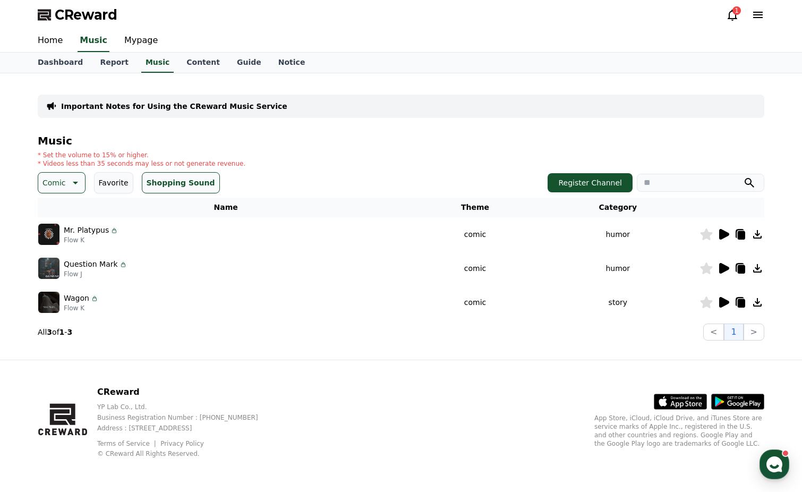
click at [80, 183] on button "Comic" at bounding box center [62, 182] width 48 height 21
click at [64, 250] on button "Exciting" at bounding box center [58, 249] width 38 height 23
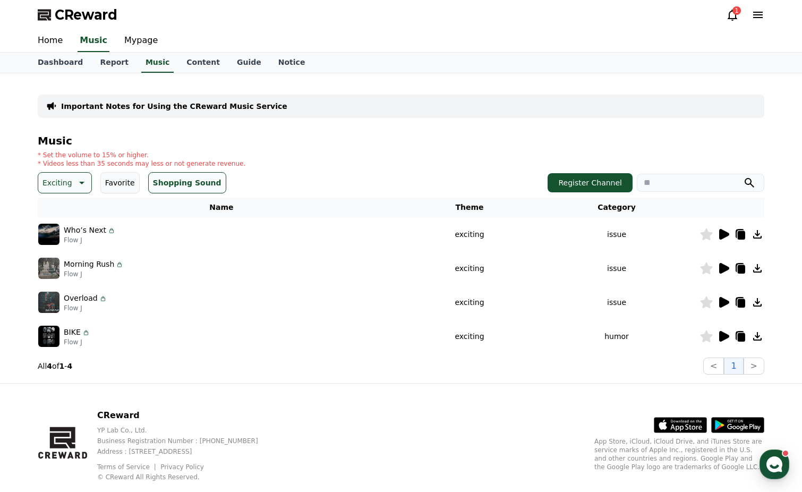
click at [721, 238] on icon at bounding box center [724, 234] width 10 height 11
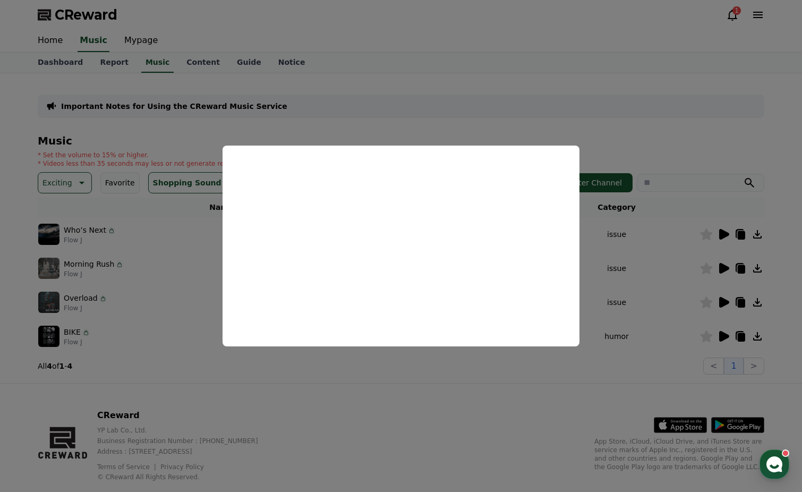
click at [726, 332] on button "close modal" at bounding box center [401, 246] width 802 height 492
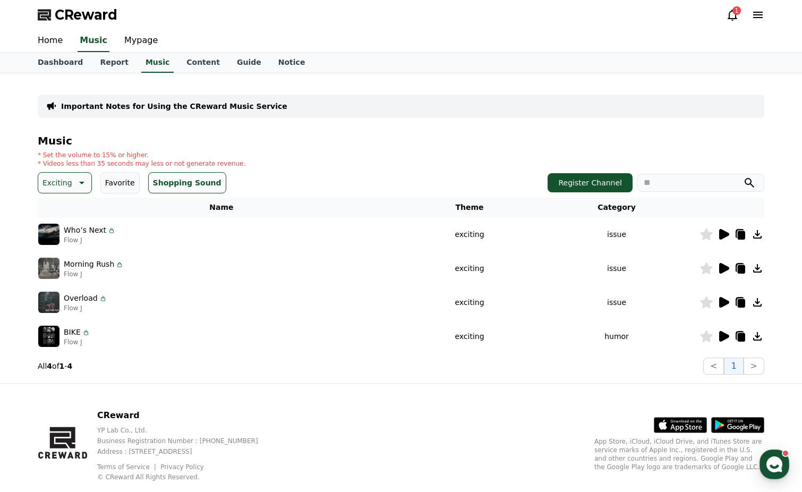
click at [727, 338] on icon at bounding box center [723, 336] width 13 height 13
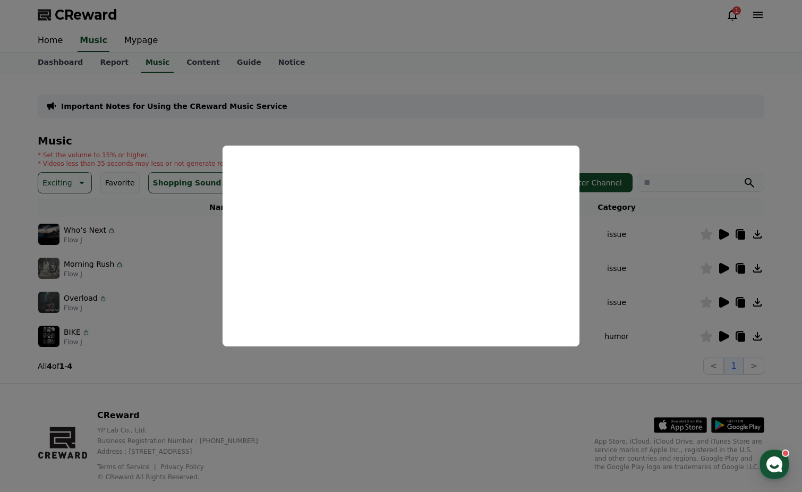
click at [724, 299] on button "close modal" at bounding box center [401, 246] width 802 height 492
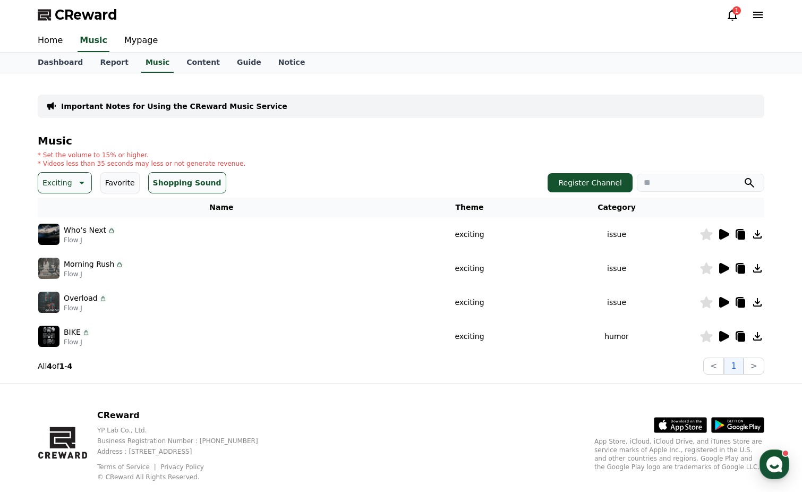
click at [724, 302] on icon at bounding box center [724, 302] width 10 height 11
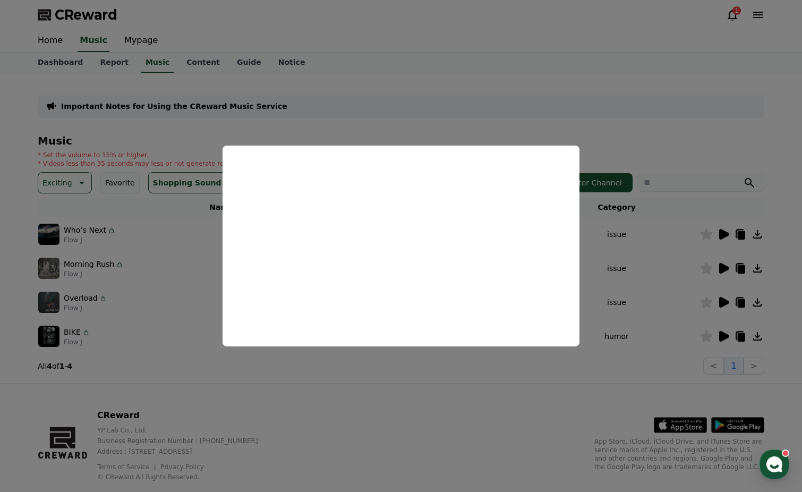
click at [723, 265] on button "close modal" at bounding box center [401, 246] width 802 height 492
click at [723, 266] on icon at bounding box center [724, 268] width 10 height 11
click at [78, 183] on button "close modal" at bounding box center [401, 246] width 802 height 492
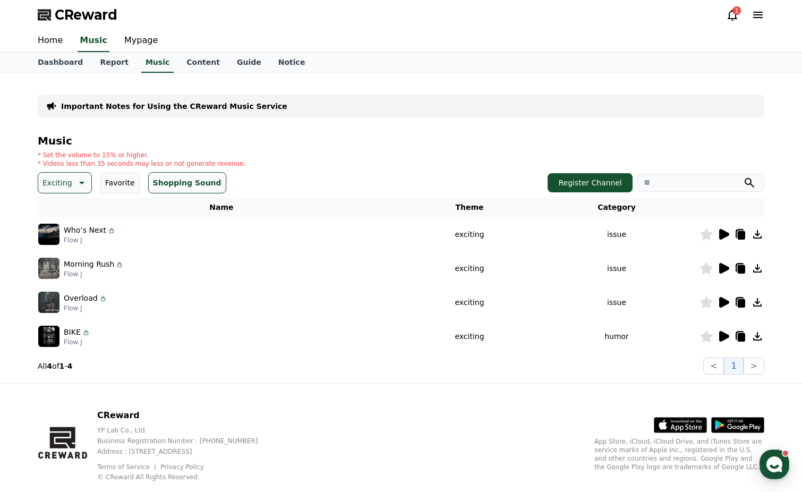
click at [80, 184] on icon at bounding box center [81, 183] width 5 height 3
click at [65, 250] on button "Joyful" at bounding box center [53, 247] width 29 height 23
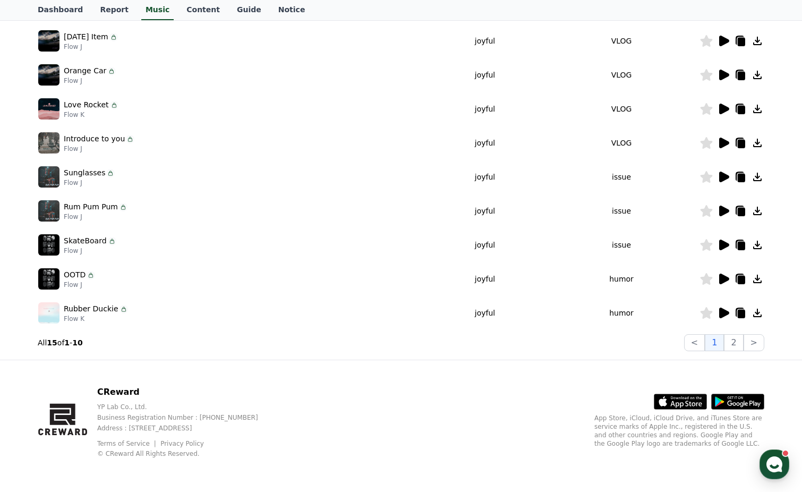
click at [720, 311] on icon at bounding box center [724, 312] width 10 height 11
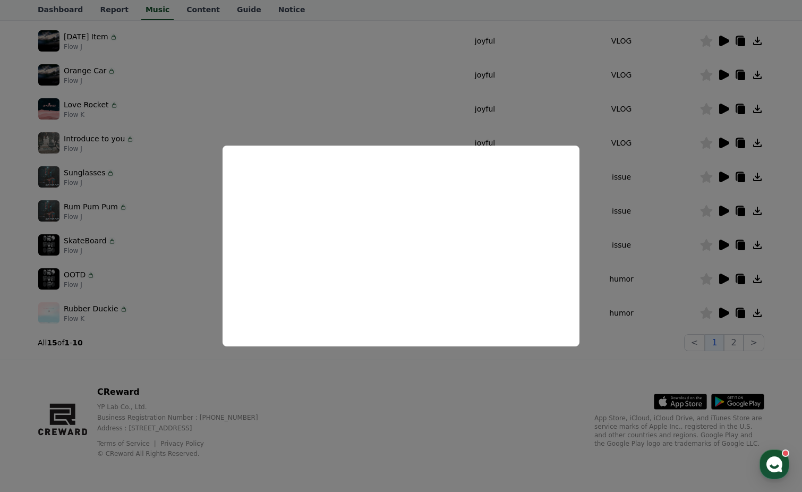
click at [708, 311] on button "close modal" at bounding box center [401, 246] width 802 height 492
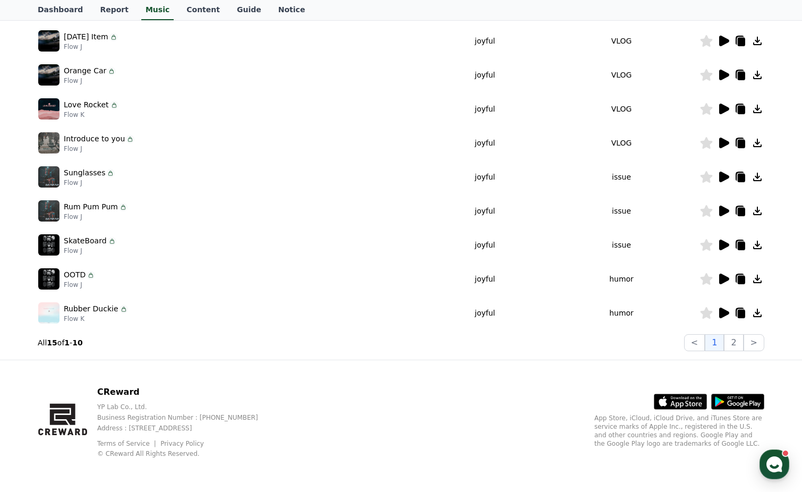
click at [703, 313] on icon at bounding box center [706, 313] width 12 height 12
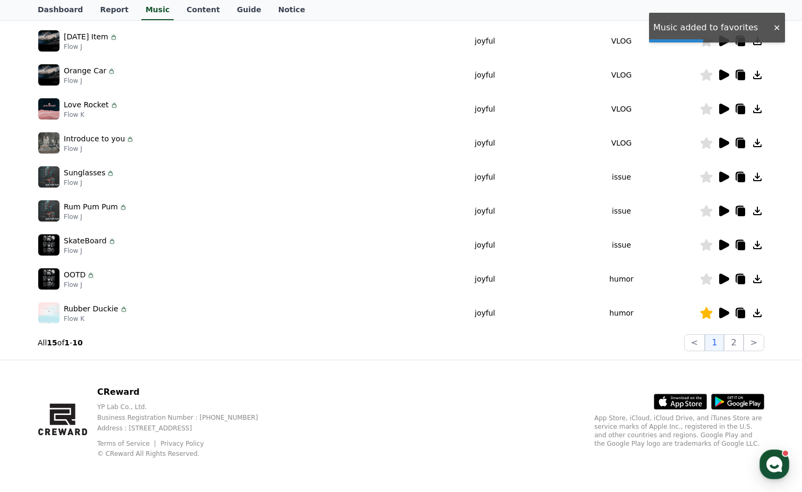
click at [722, 278] on icon at bounding box center [724, 278] width 10 height 11
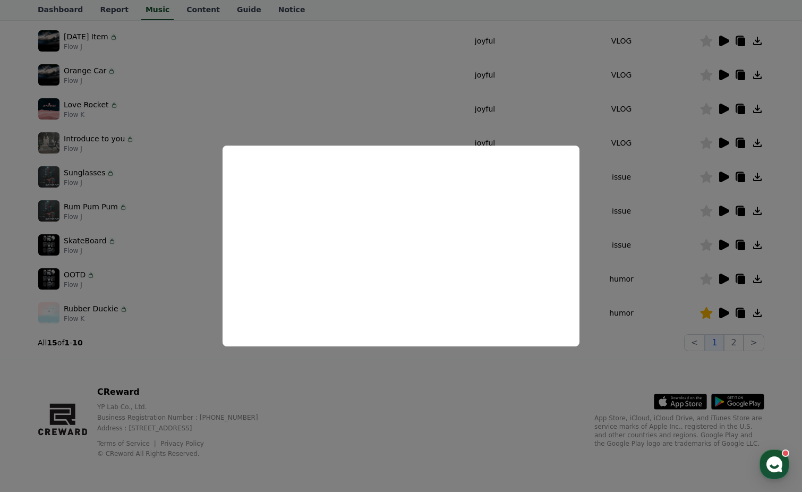
click at [726, 245] on button "close modal" at bounding box center [401, 246] width 802 height 492
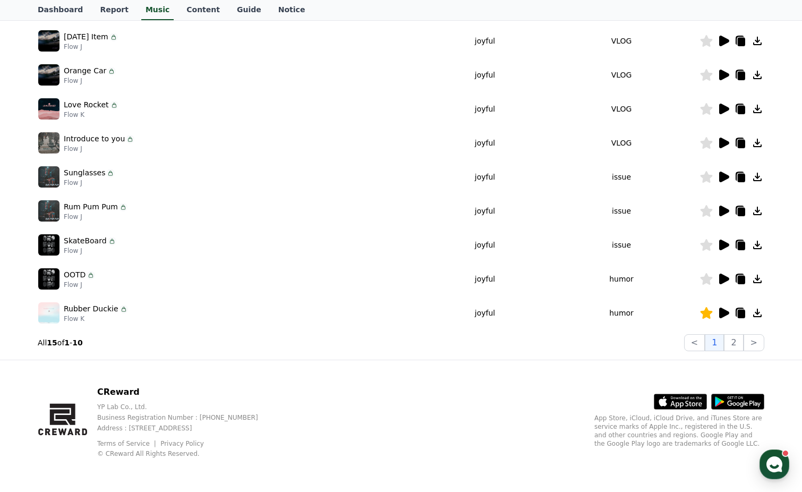
click at [723, 246] on icon at bounding box center [724, 244] width 10 height 11
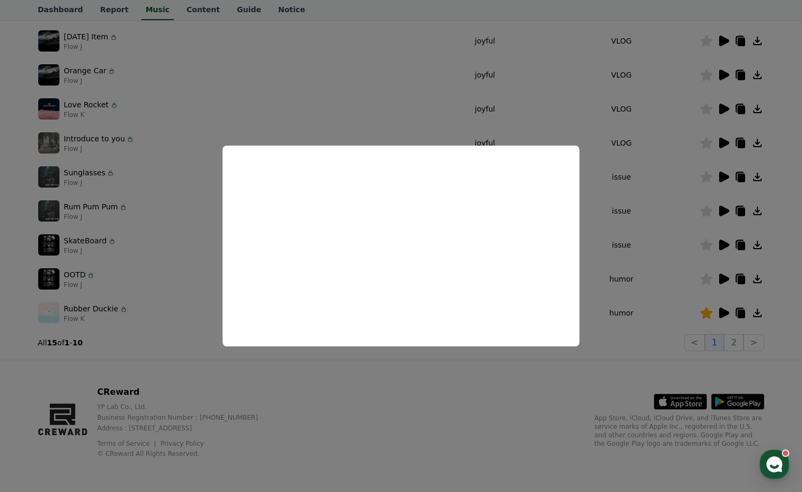
click at [725, 208] on button "close modal" at bounding box center [401, 246] width 802 height 492
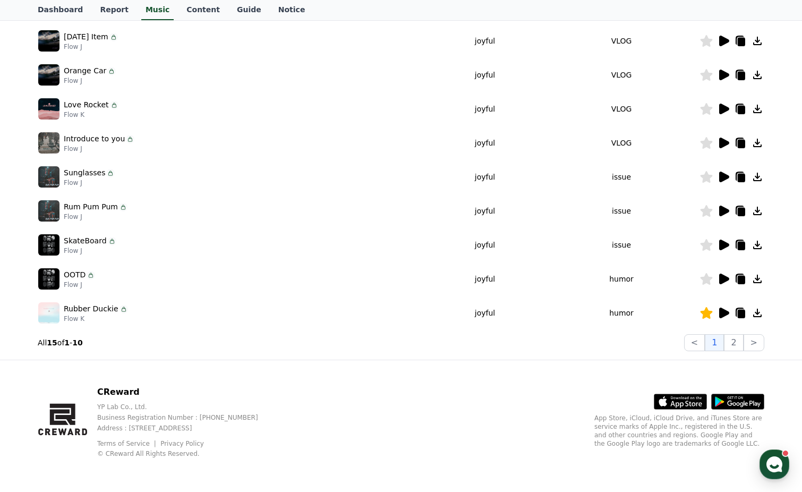
click at [725, 208] on icon at bounding box center [724, 210] width 10 height 11
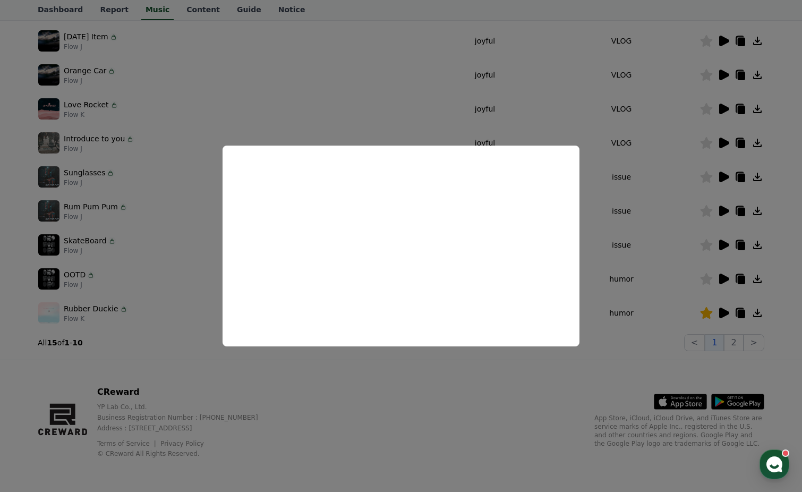
click at [723, 176] on button "close modal" at bounding box center [401, 246] width 802 height 492
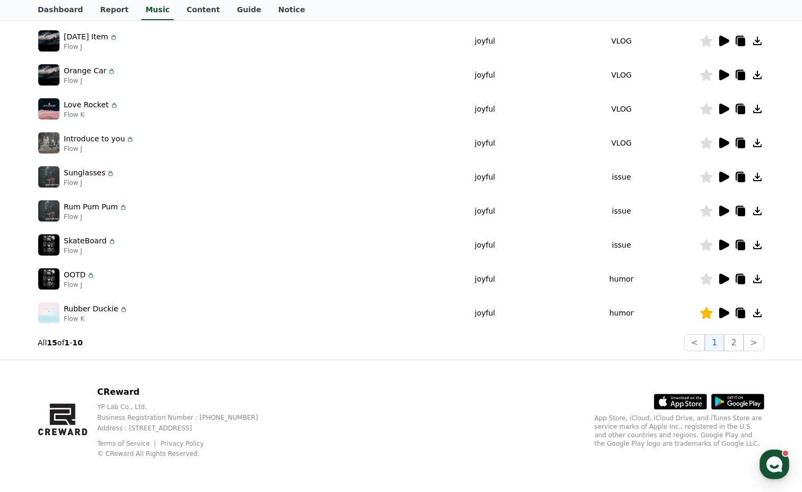
click at [723, 176] on icon at bounding box center [724, 176] width 10 height 11
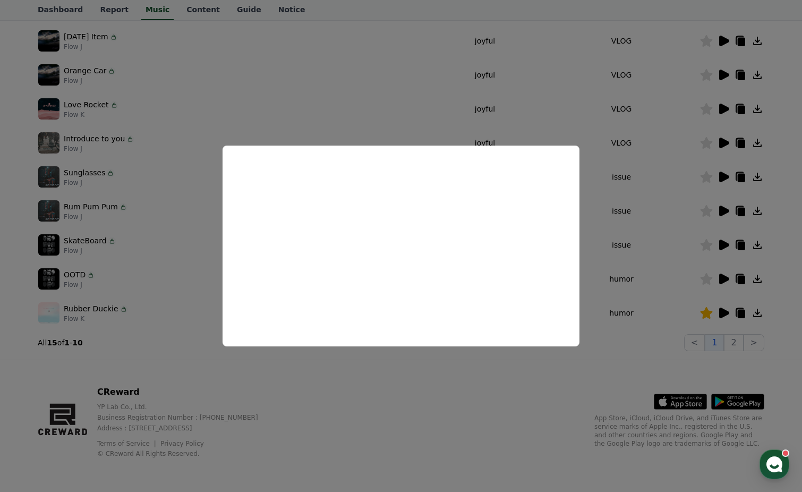
click at [724, 144] on button "close modal" at bounding box center [401, 246] width 802 height 492
click at [724, 144] on icon at bounding box center [724, 142] width 10 height 11
click at [722, 109] on button "close modal" at bounding box center [401, 246] width 802 height 492
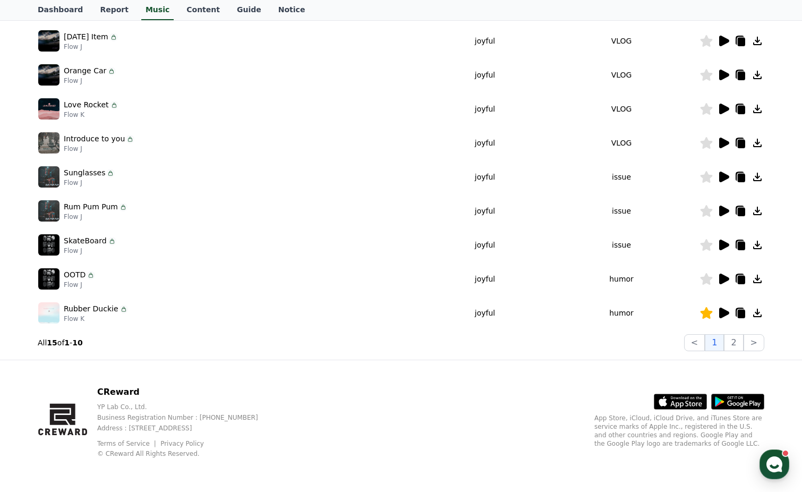
click at [722, 109] on icon at bounding box center [724, 109] width 10 height 11
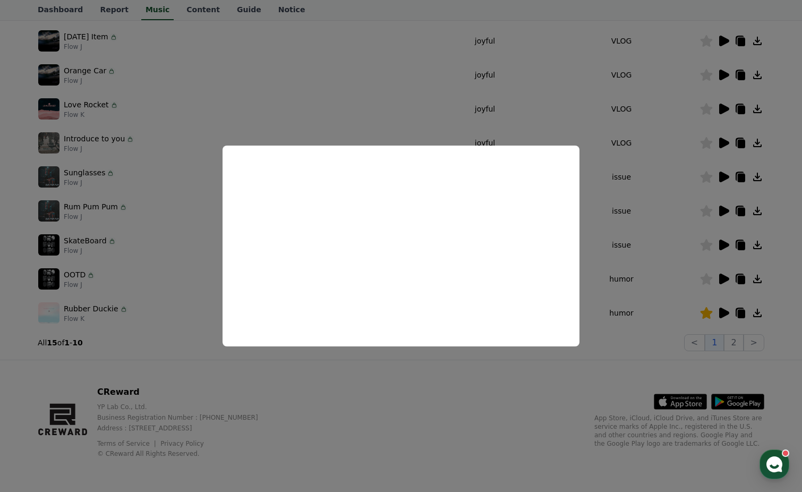
click at [708, 108] on button "close modal" at bounding box center [401, 246] width 802 height 492
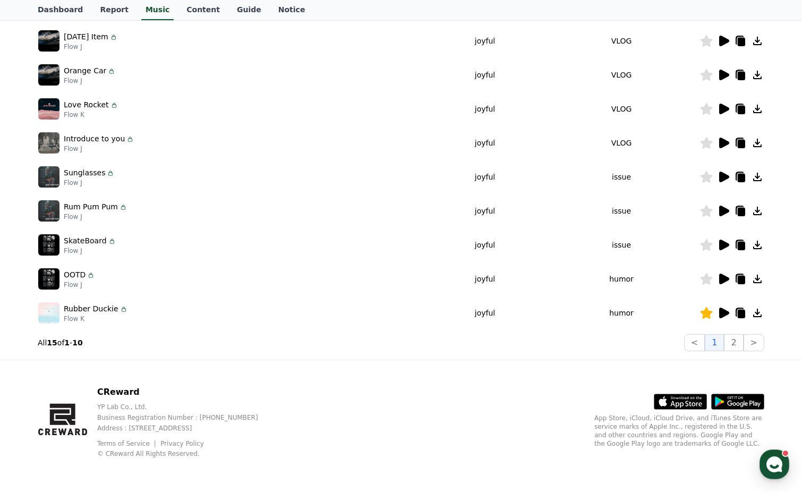
click at [707, 110] on icon at bounding box center [706, 109] width 12 height 12
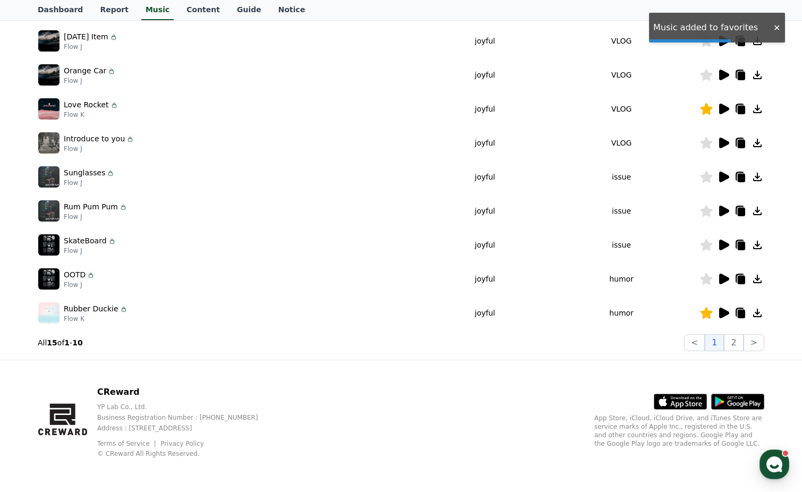
click at [726, 72] on icon at bounding box center [723, 74] width 13 height 13
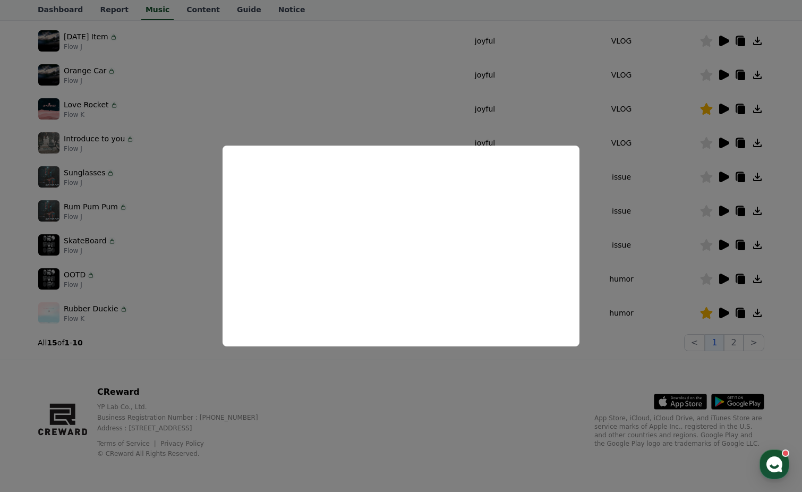
click at [725, 71] on button "close modal" at bounding box center [401, 246] width 802 height 492
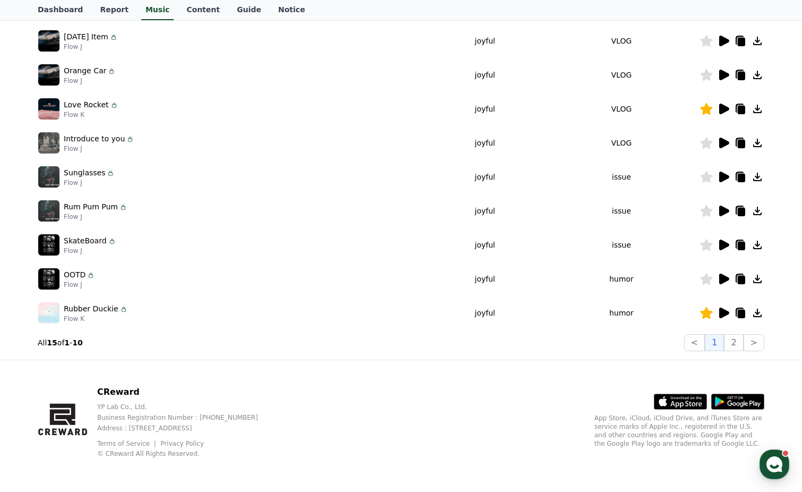
click at [716, 40] on div at bounding box center [732, 41] width 64 height 13
click at [722, 41] on icon at bounding box center [724, 41] width 10 height 11
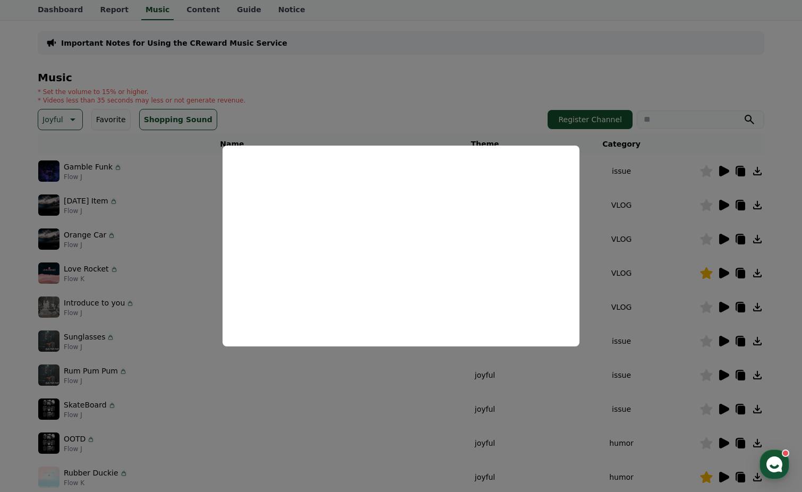
scroll to position [62, 0]
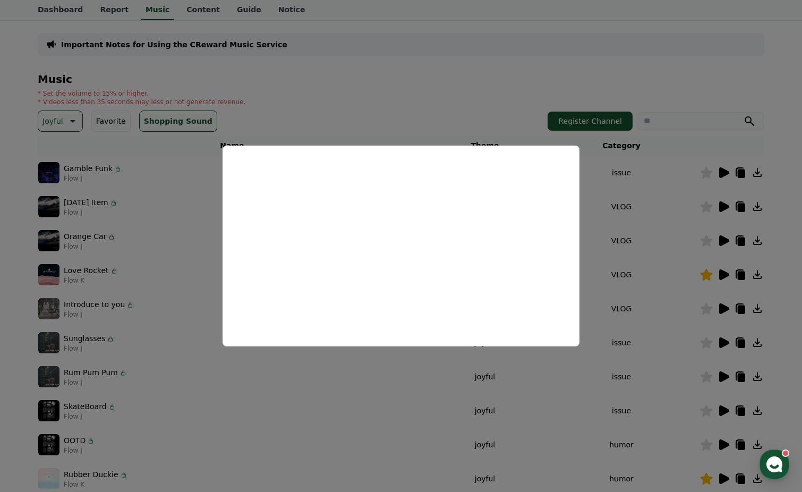
click at [722, 206] on button "close modal" at bounding box center [401, 246] width 802 height 492
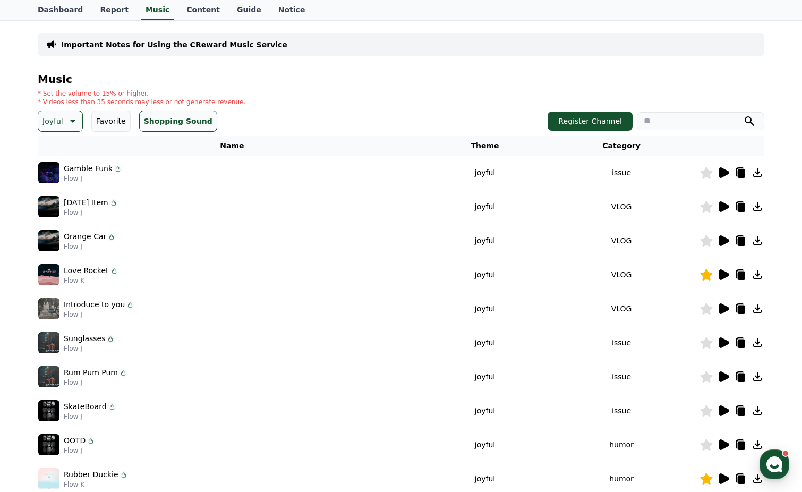
click at [723, 208] on icon at bounding box center [724, 206] width 10 height 11
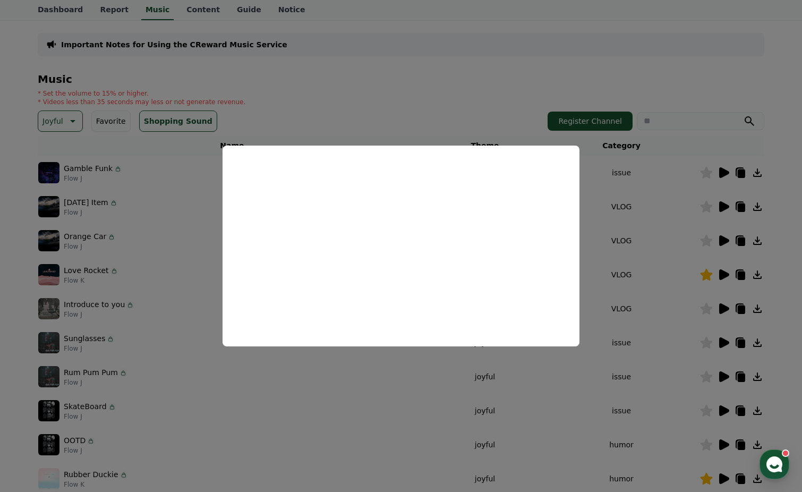
click at [708, 205] on button "close modal" at bounding box center [401, 246] width 802 height 492
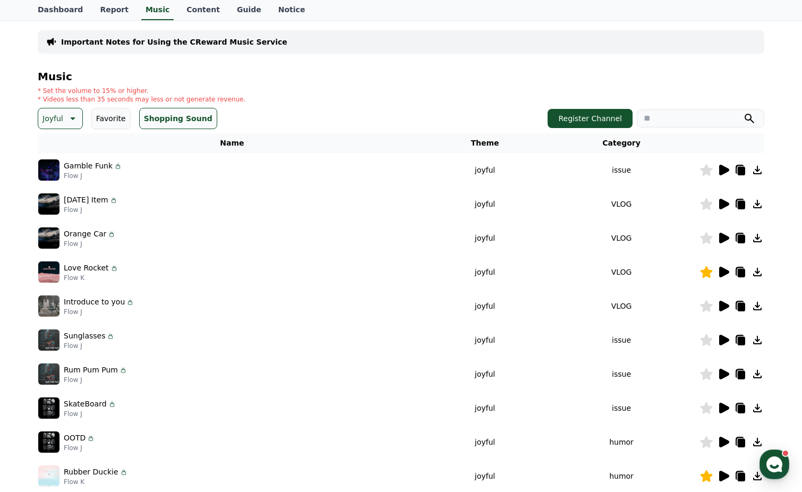
drag, startPoint x: 709, startPoint y: 203, endPoint x: 717, endPoint y: 204, distance: 7.6
click at [709, 203] on icon at bounding box center [706, 204] width 12 height 12
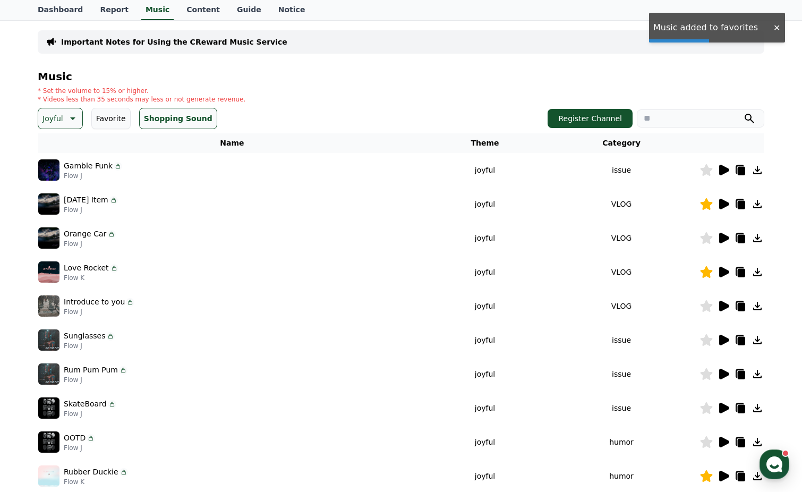
click at [720, 169] on icon at bounding box center [724, 170] width 10 height 11
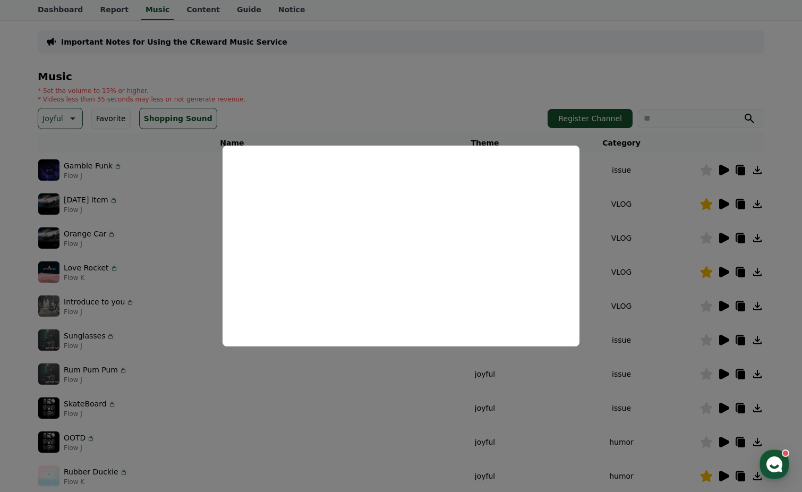
click at [59, 118] on button "close modal" at bounding box center [401, 246] width 802 height 492
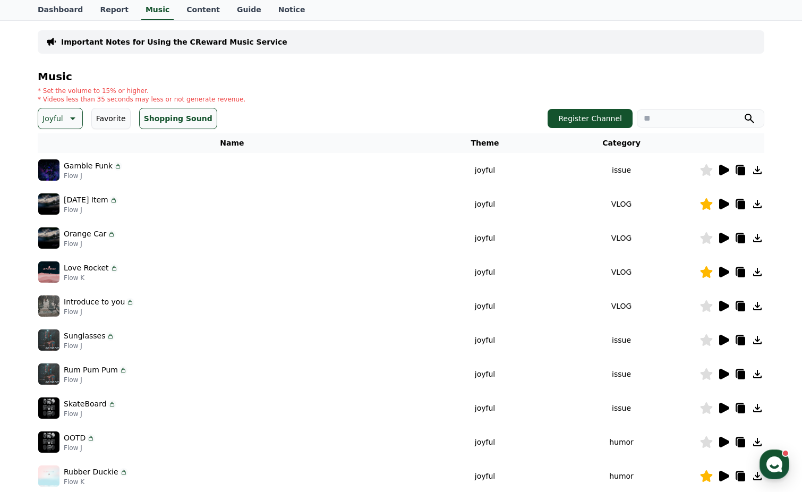
click at [67, 118] on icon at bounding box center [71, 118] width 13 height 13
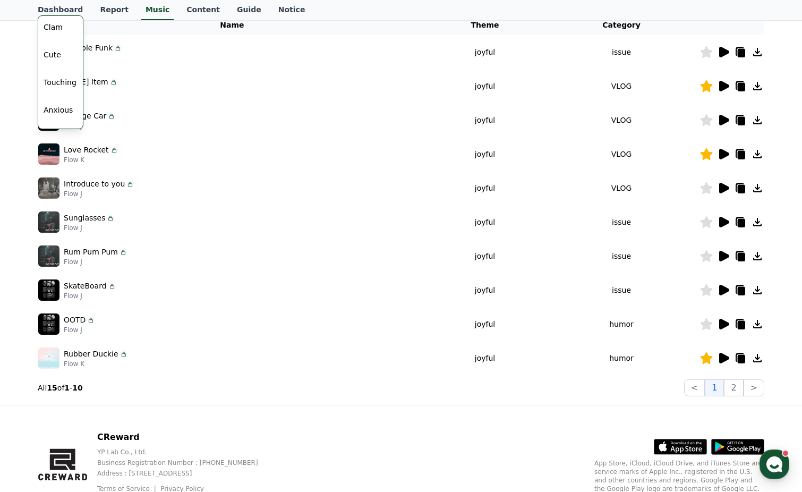
scroll to position [412, 0]
click at [55, 65] on button "Cute" at bounding box center [52, 58] width 26 height 23
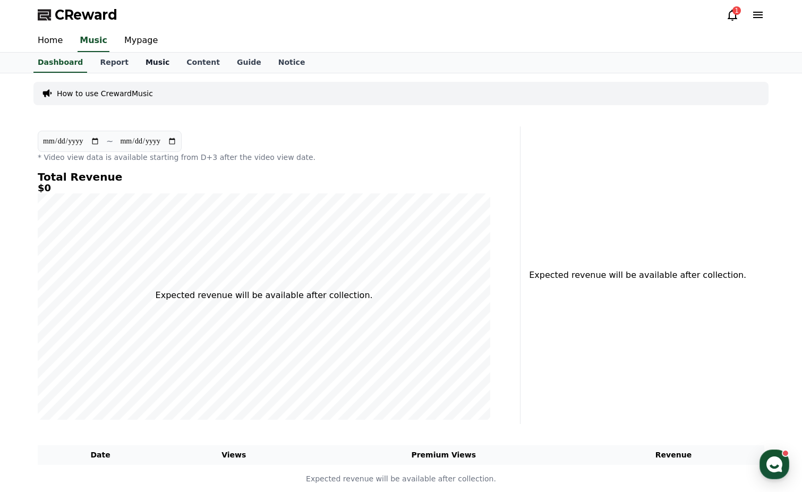
click at [156, 66] on link "Music" at bounding box center [157, 63] width 41 height 20
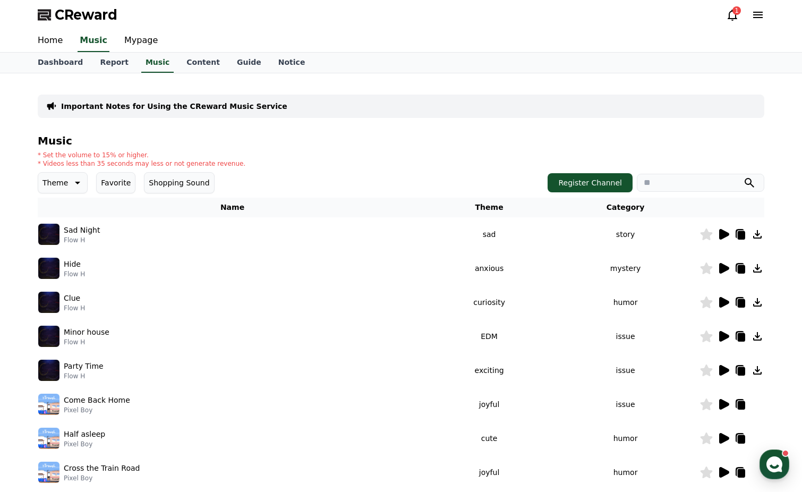
click at [70, 185] on icon at bounding box center [76, 182] width 13 height 13
click at [65, 224] on button "Groove" at bounding box center [56, 224] width 35 height 23
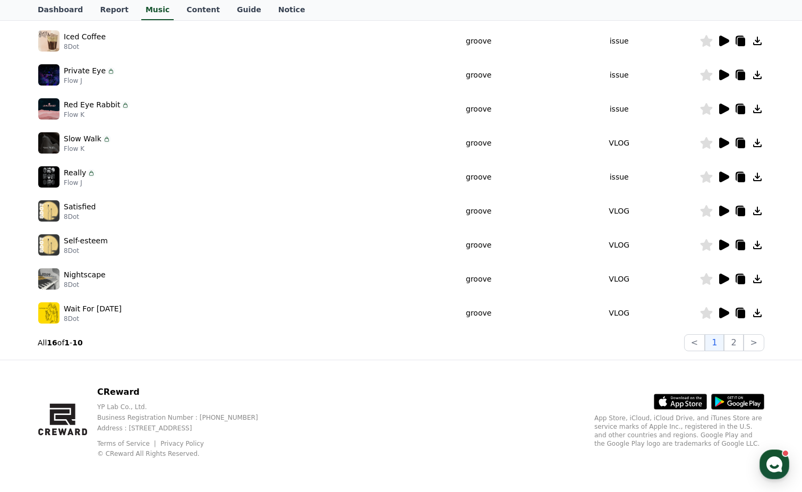
click at [725, 314] on icon at bounding box center [724, 312] width 10 height 11
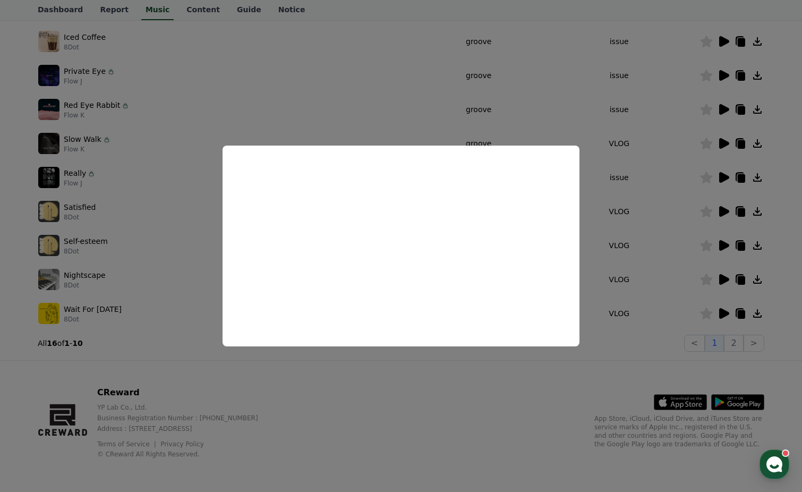
click at [721, 41] on button "close modal" at bounding box center [401, 246] width 802 height 492
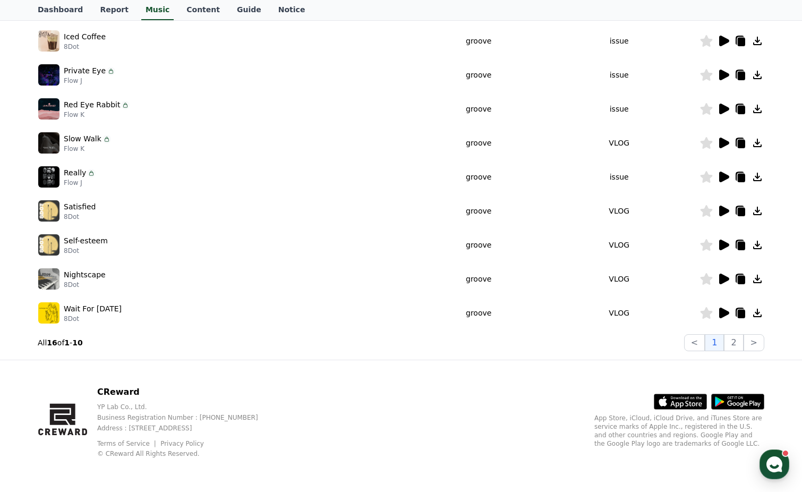
click at [721, 42] on icon at bounding box center [724, 41] width 10 height 11
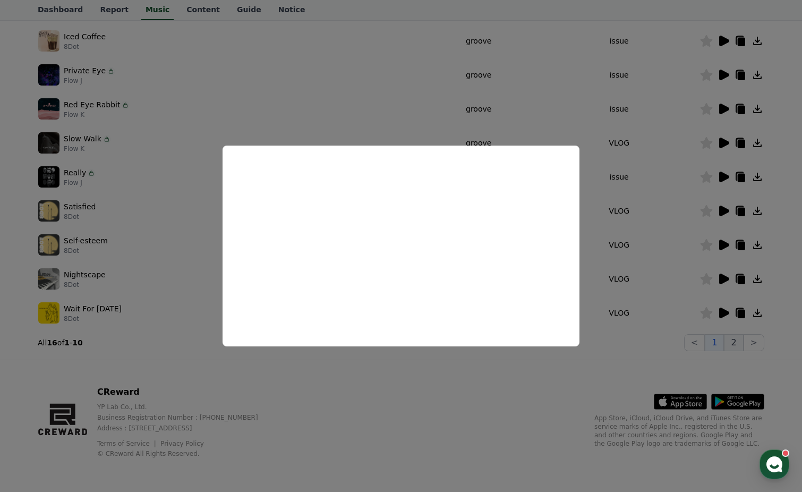
click at [739, 340] on button "close modal" at bounding box center [401, 246] width 802 height 492
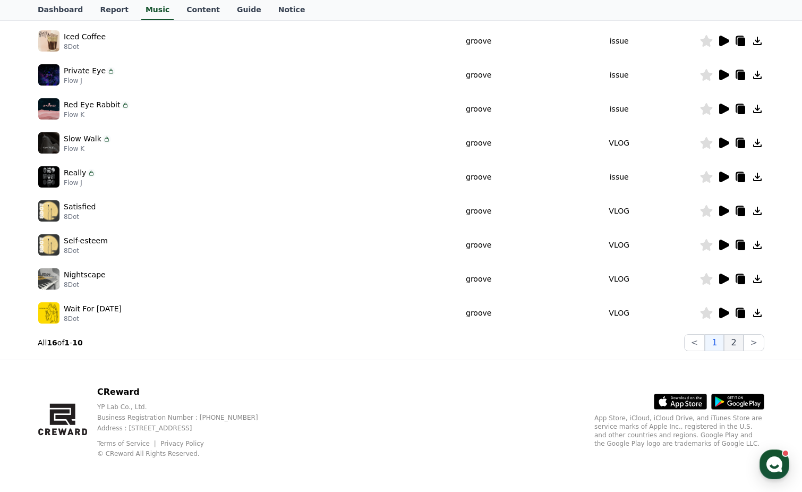
click at [738, 343] on button "2" at bounding box center [733, 342] width 19 height 17
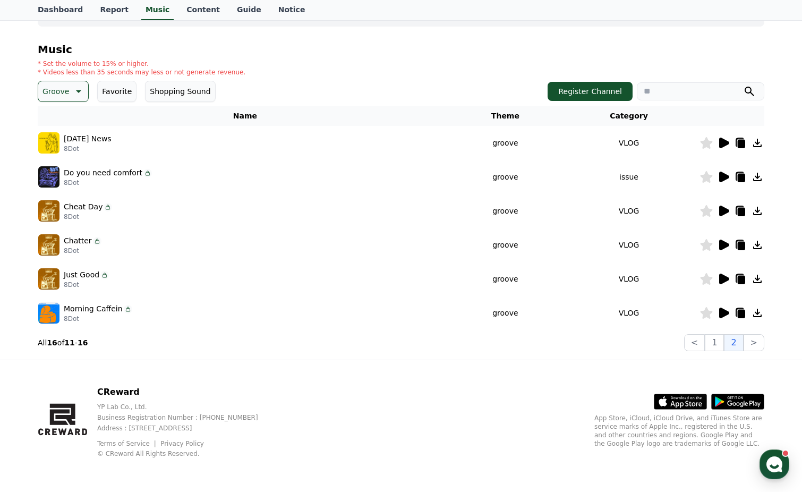
scroll to position [91, 0]
click at [721, 141] on icon at bounding box center [724, 142] width 10 height 11
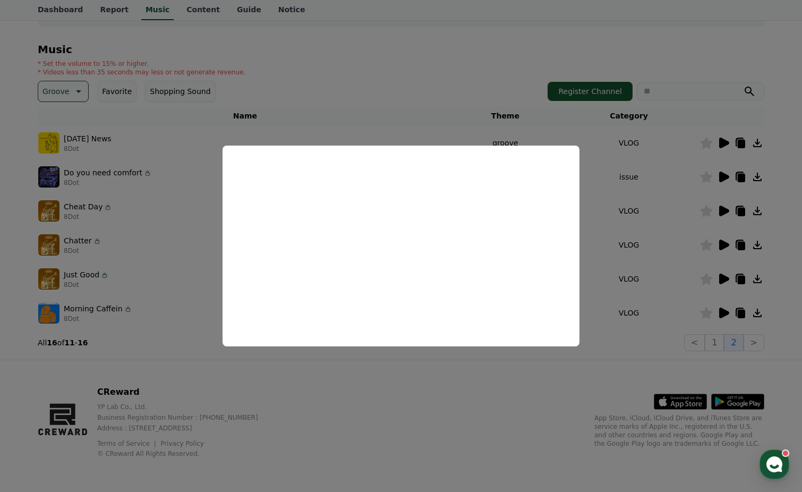
click at [725, 207] on button "close modal" at bounding box center [401, 246] width 802 height 492
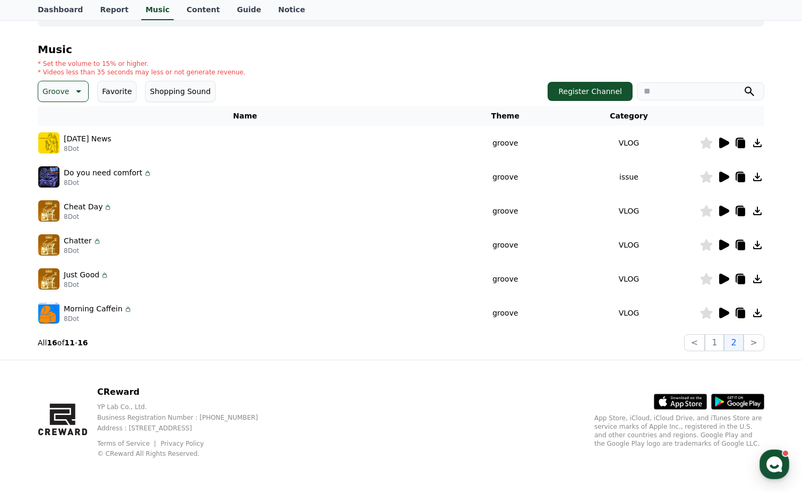
click at [725, 207] on icon at bounding box center [723, 210] width 13 height 13
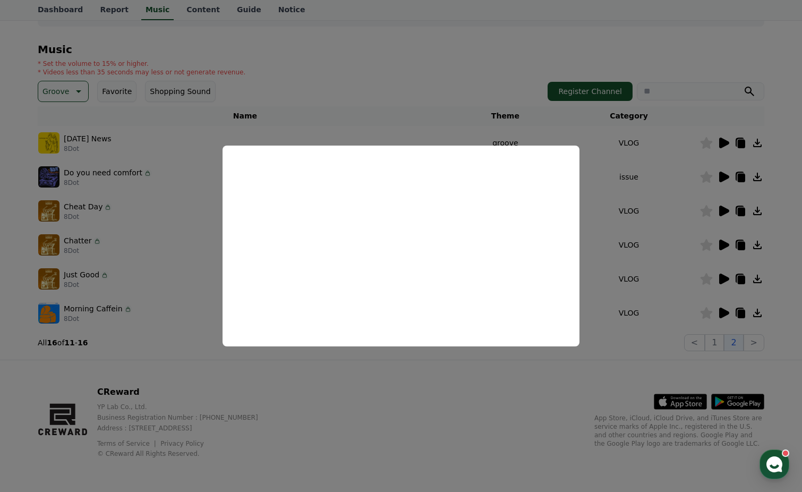
click at [721, 240] on button "close modal" at bounding box center [401, 246] width 802 height 492
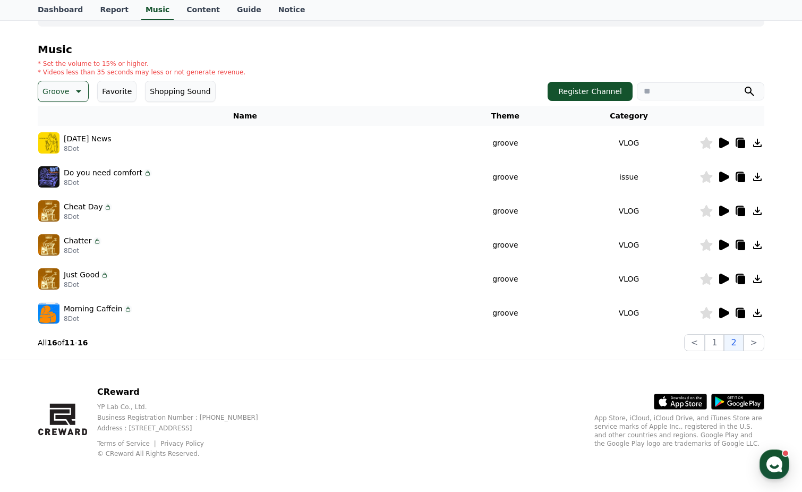
click at [75, 88] on icon at bounding box center [77, 91] width 13 height 13
click at [59, 152] on button "Touching" at bounding box center [59, 151] width 41 height 23
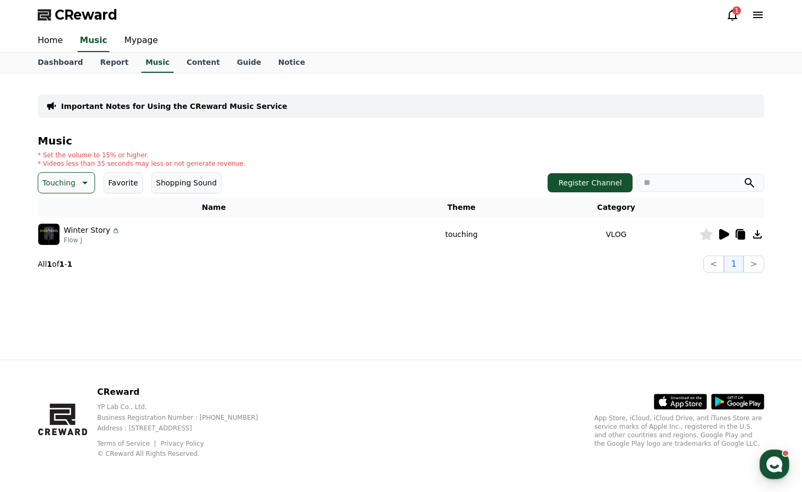
click at [723, 233] on icon at bounding box center [724, 234] width 10 height 11
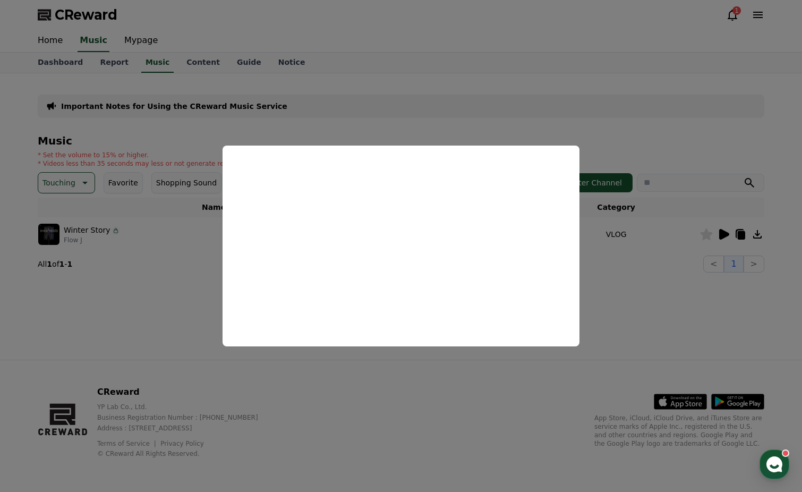
click at [74, 177] on button "close modal" at bounding box center [401, 246] width 802 height 492
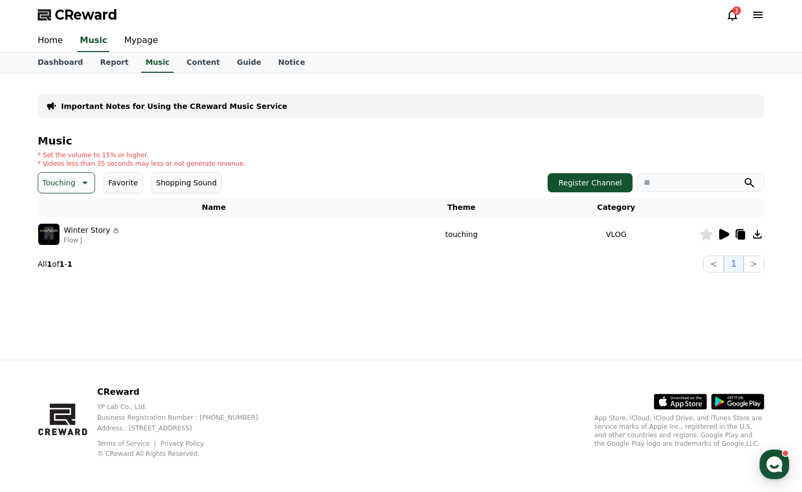
click at [75, 178] on button "Touching" at bounding box center [66, 182] width 57 height 21
click at [62, 214] on button "Cute" at bounding box center [52, 214] width 26 height 23
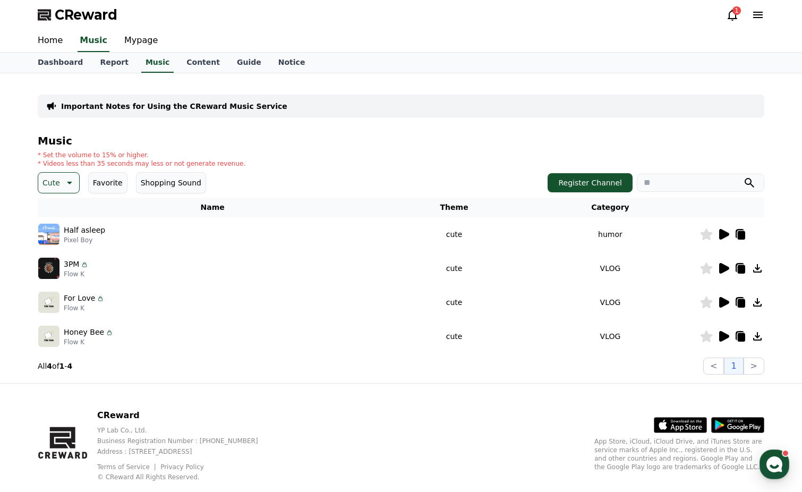
click at [723, 265] on icon at bounding box center [724, 268] width 10 height 11
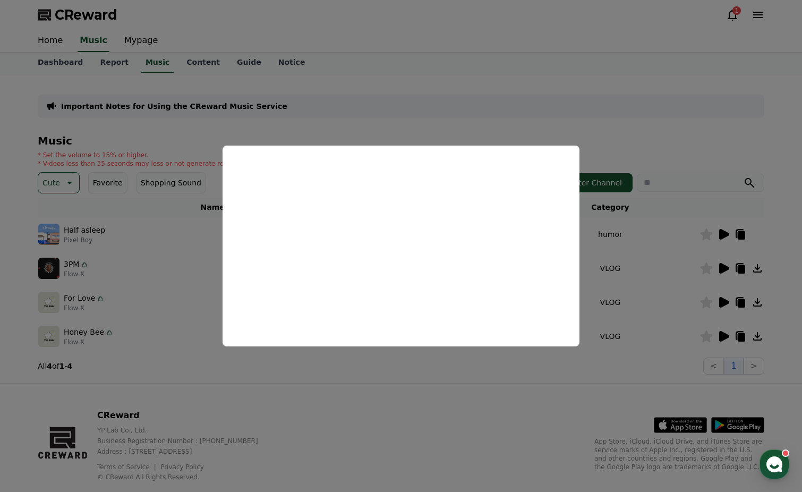
click at [707, 272] on button "close modal" at bounding box center [401, 246] width 802 height 492
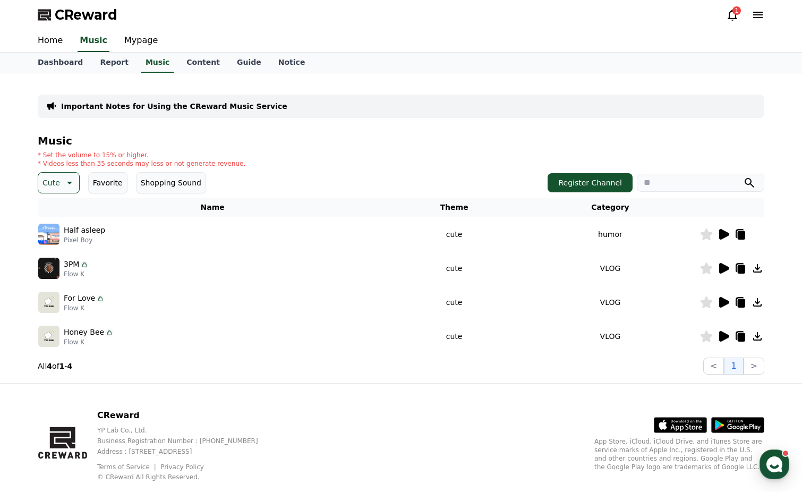
click at [705, 269] on icon at bounding box center [706, 268] width 12 height 12
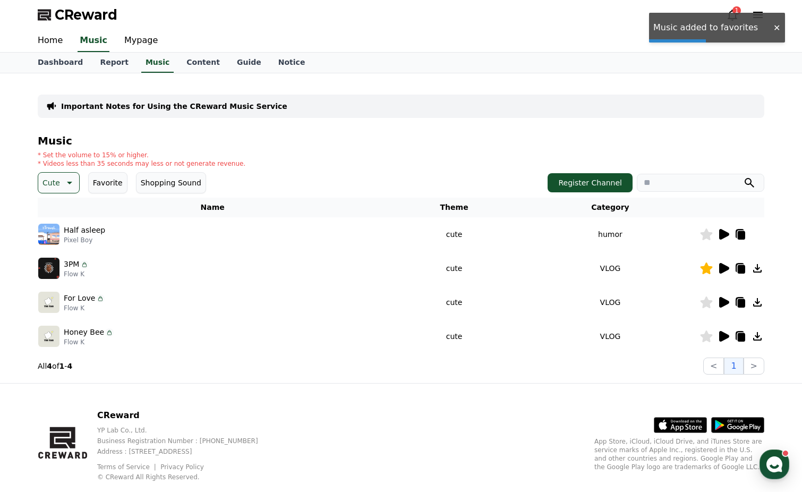
click at [721, 234] on icon at bounding box center [724, 234] width 10 height 11
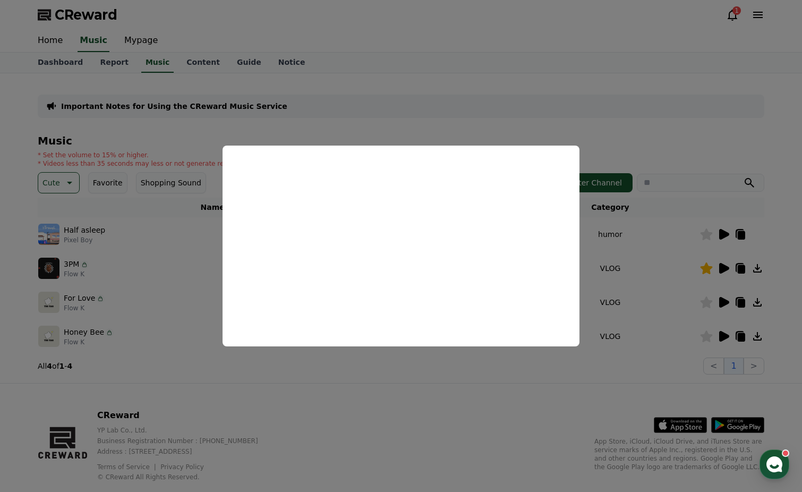
click at [729, 303] on button "close modal" at bounding box center [401, 246] width 802 height 492
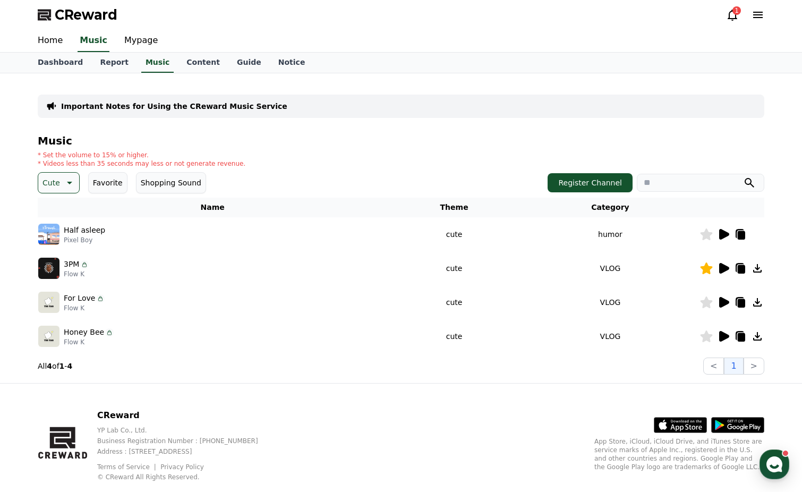
click at [728, 303] on icon at bounding box center [724, 302] width 10 height 11
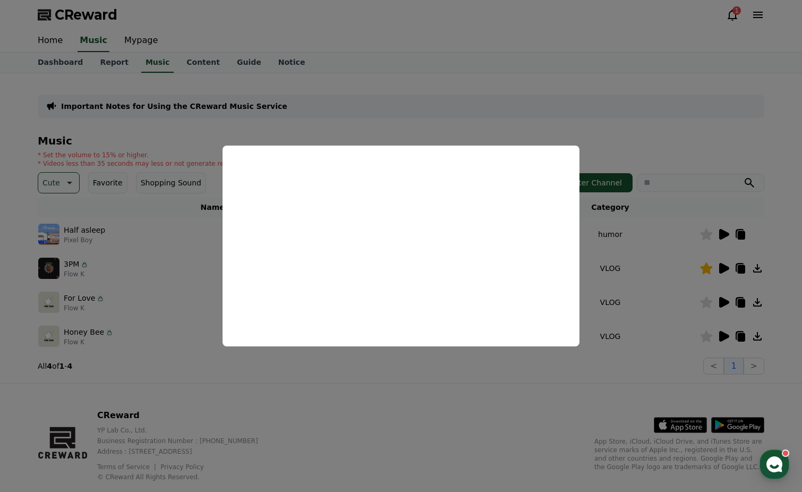
click at [722, 334] on button "close modal" at bounding box center [401, 246] width 802 height 492
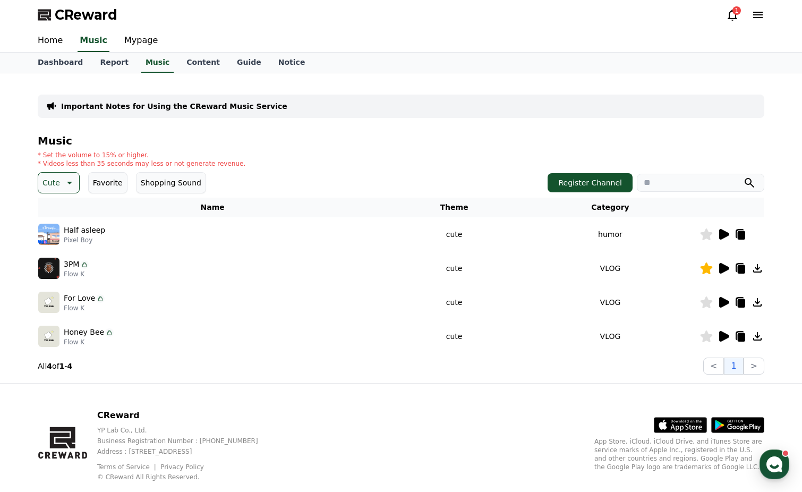
click at [722, 337] on icon at bounding box center [724, 336] width 10 height 11
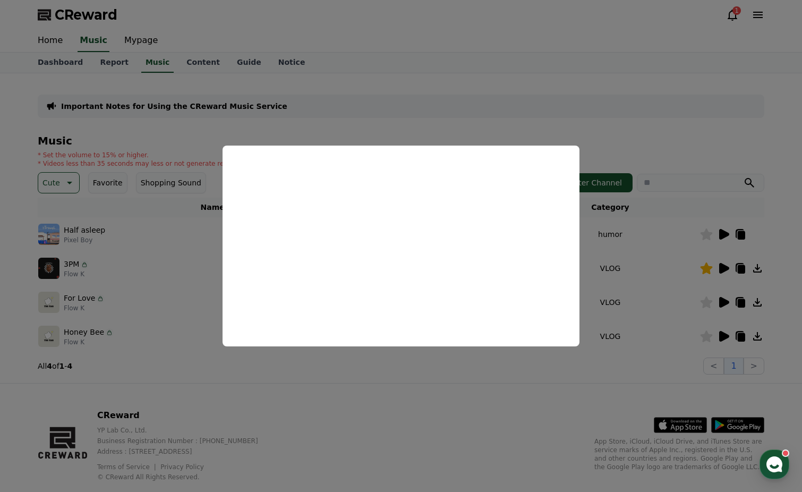
click at [706, 339] on button "close modal" at bounding box center [401, 246] width 802 height 492
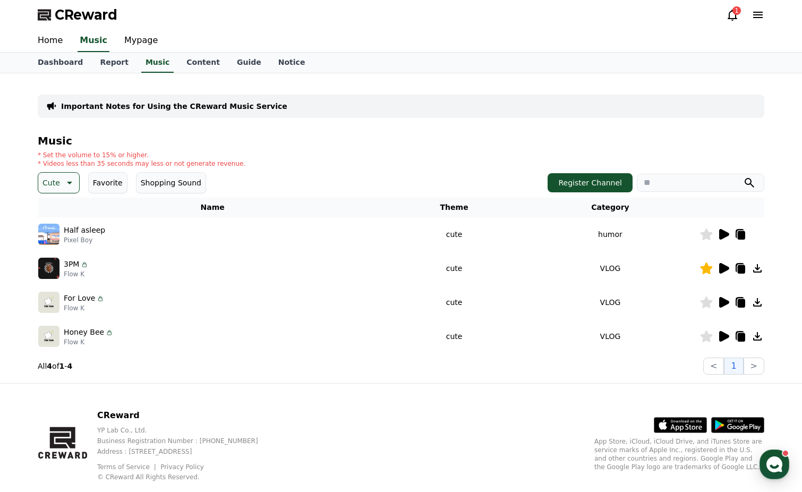
drag, startPoint x: 706, startPoint y: 334, endPoint x: 715, endPoint y: 341, distance: 11.0
click at [706, 334] on icon at bounding box center [706, 336] width 12 height 12
click at [759, 338] on icon at bounding box center [757, 336] width 13 height 13
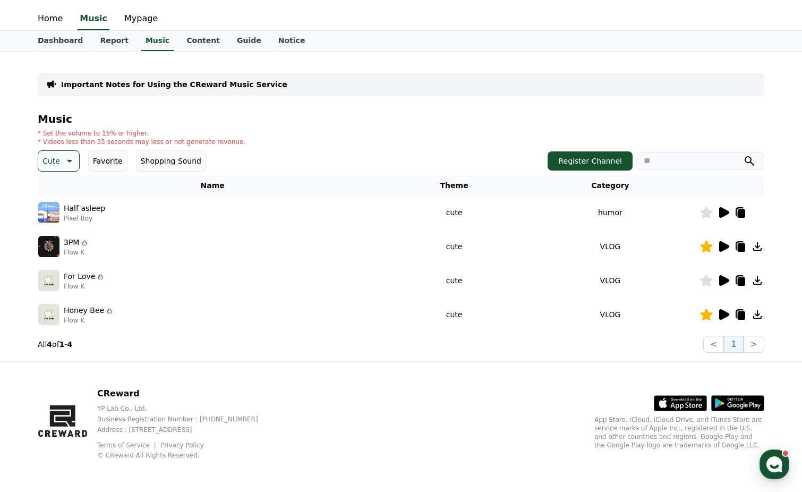
scroll to position [23, 0]
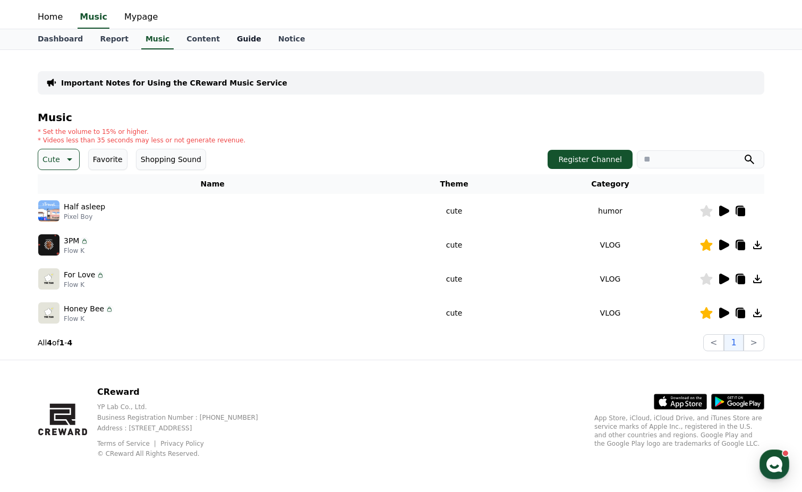
click at [235, 44] on link "Guide" at bounding box center [248, 39] width 41 height 20
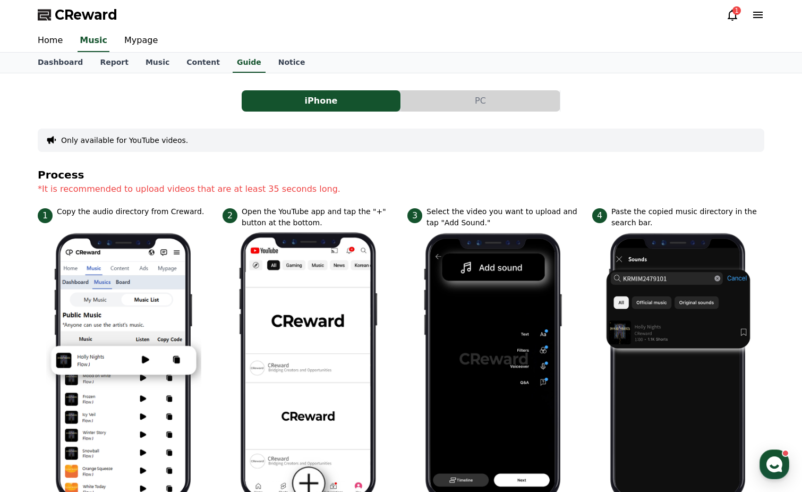
click at [489, 97] on button "PC" at bounding box center [480, 100] width 159 height 21
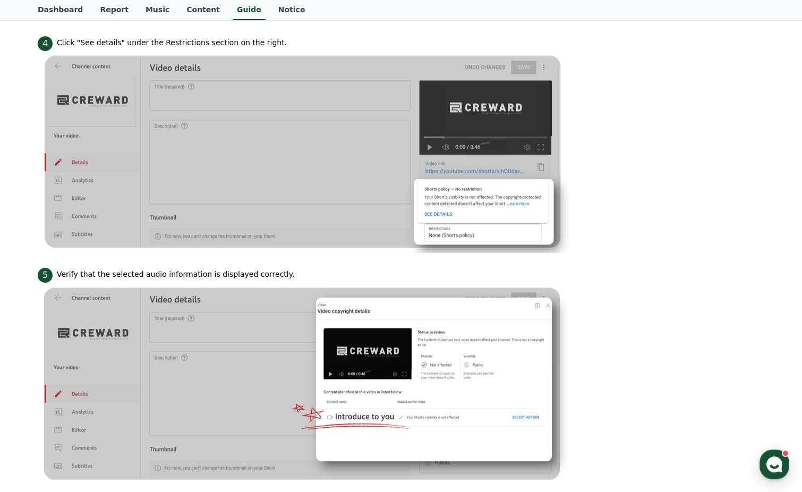
scroll to position [862, 0]
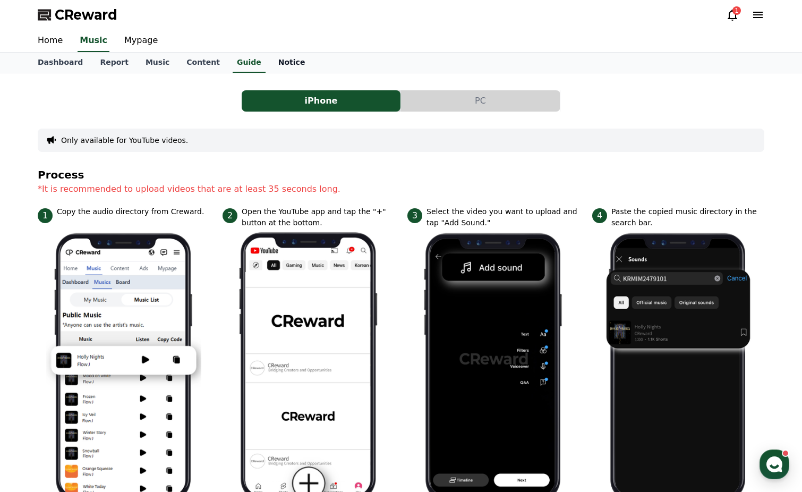
click at [275, 63] on link "Notice" at bounding box center [292, 63] width 44 height 20
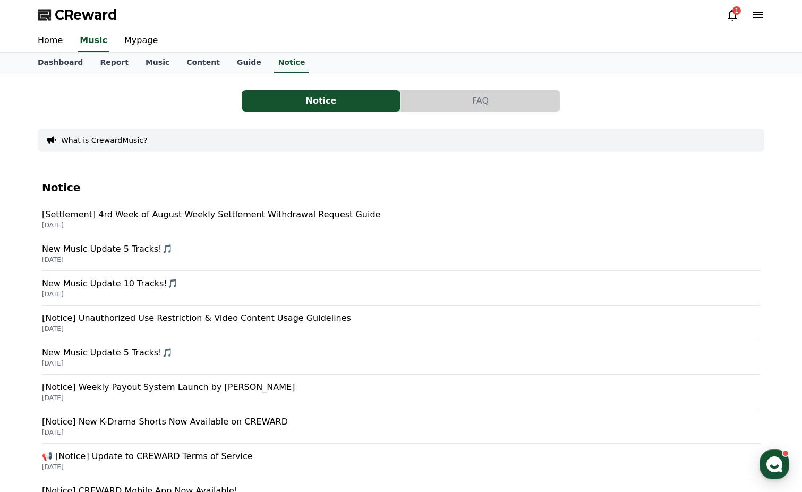
click at [458, 101] on button "FAQ" at bounding box center [480, 100] width 159 height 21
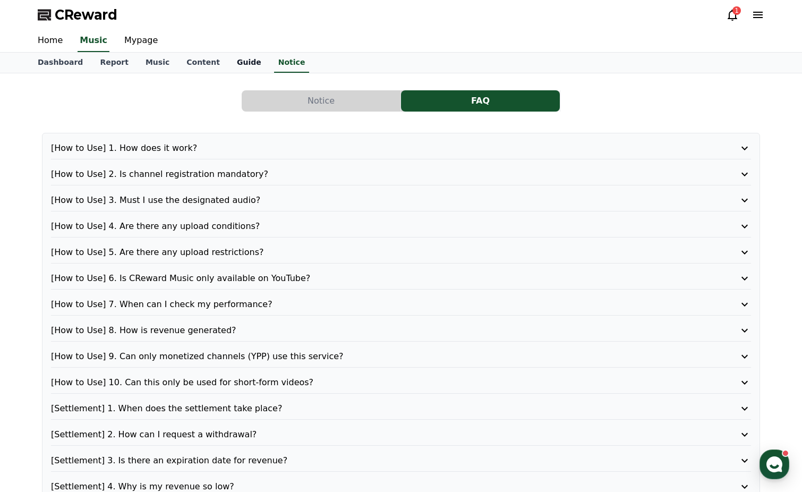
click at [238, 67] on link "Guide" at bounding box center [248, 63] width 41 height 20
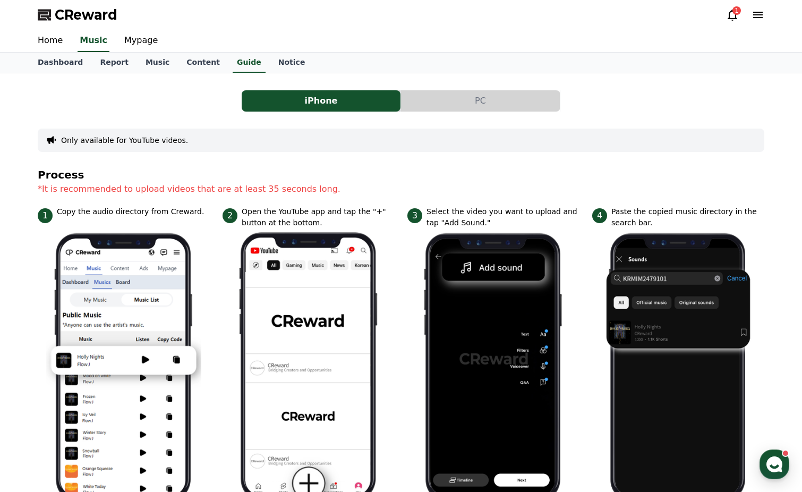
click at [450, 95] on button "PC" at bounding box center [480, 100] width 159 height 21
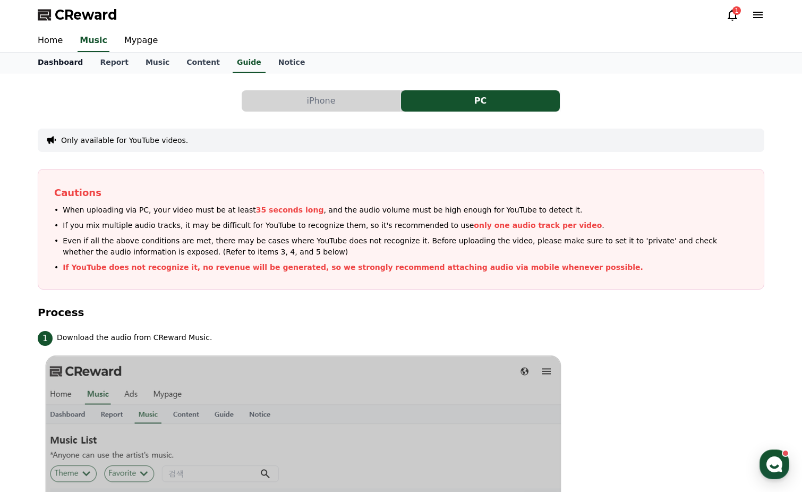
click at [63, 63] on link "Dashboard" at bounding box center [60, 63] width 62 height 20
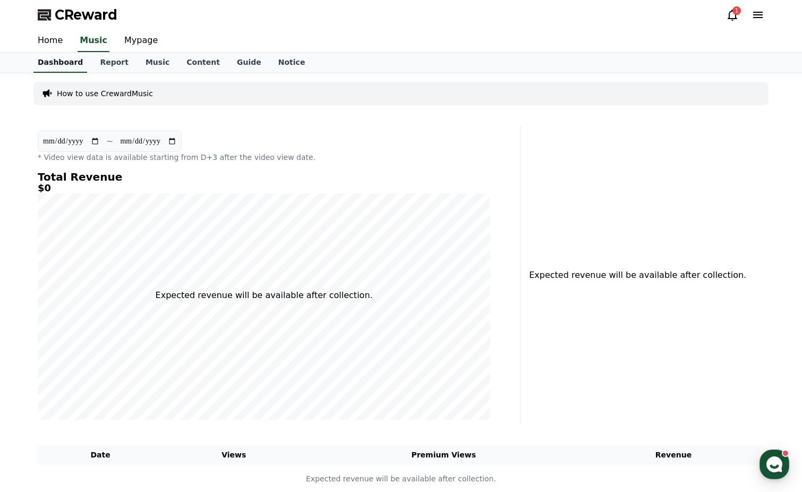
click at [49, 41] on link "Home" at bounding box center [50, 41] width 42 height 22
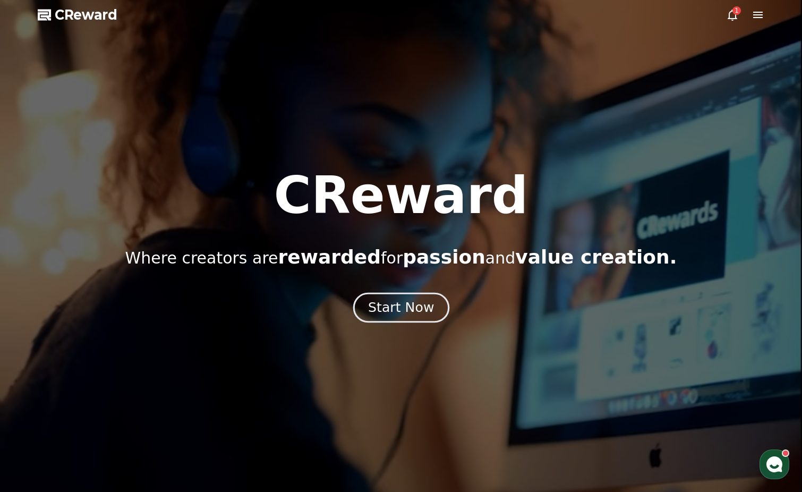
click at [407, 318] on button "Start Now" at bounding box center [400, 308] width 96 height 30
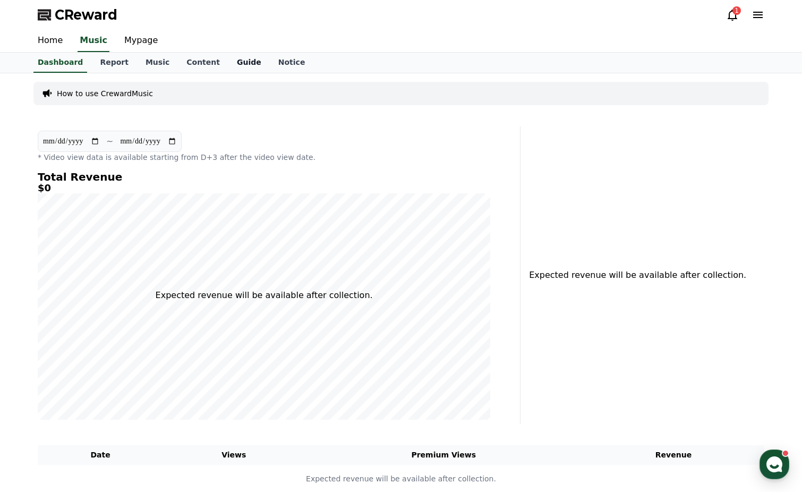
click at [228, 67] on link "Guide" at bounding box center [248, 63] width 41 height 20
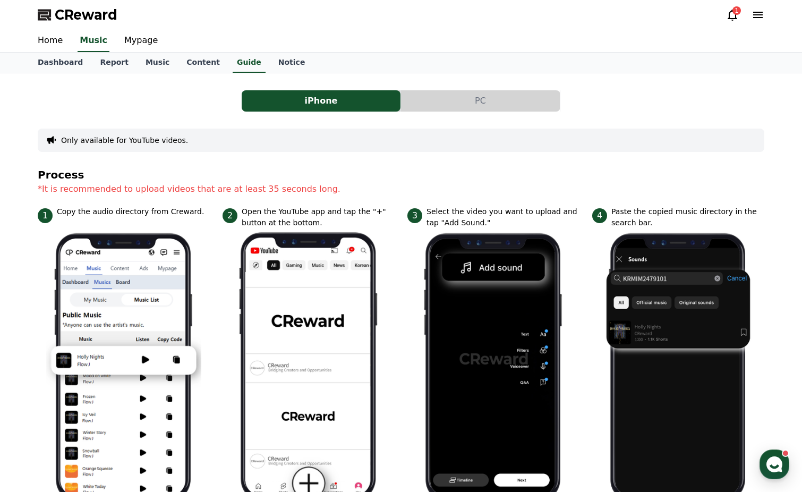
click at [496, 104] on button "PC" at bounding box center [480, 100] width 159 height 21
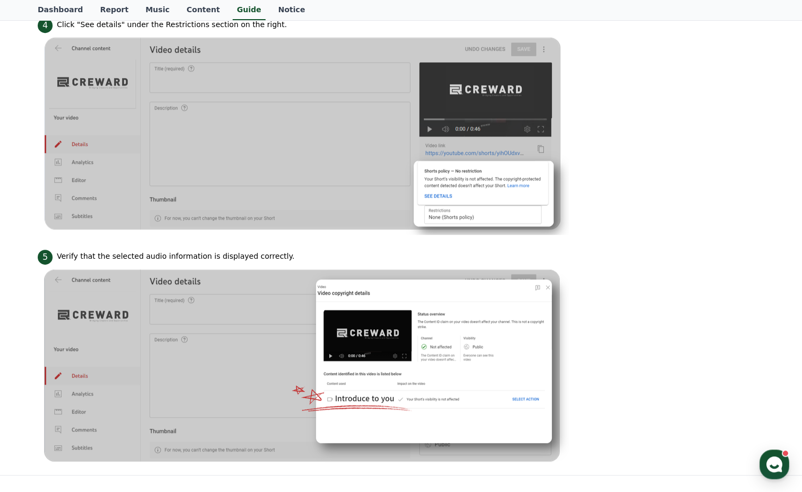
scroll to position [880, 0]
